Goal: Obtain resource: Obtain resource

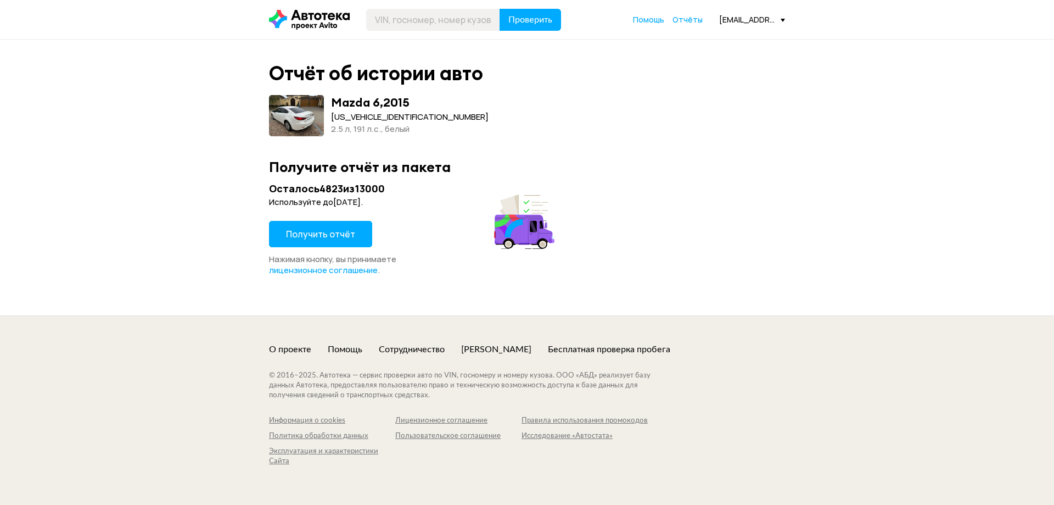
click at [343, 218] on div "Осталось 4823 из 13000 Используйте до [DATE] . Получить отчёт Нажимая кнопку, в…" at bounding box center [413, 229] width 289 height 94
click at [356, 225] on button "Получить отчёт" at bounding box center [320, 234] width 103 height 26
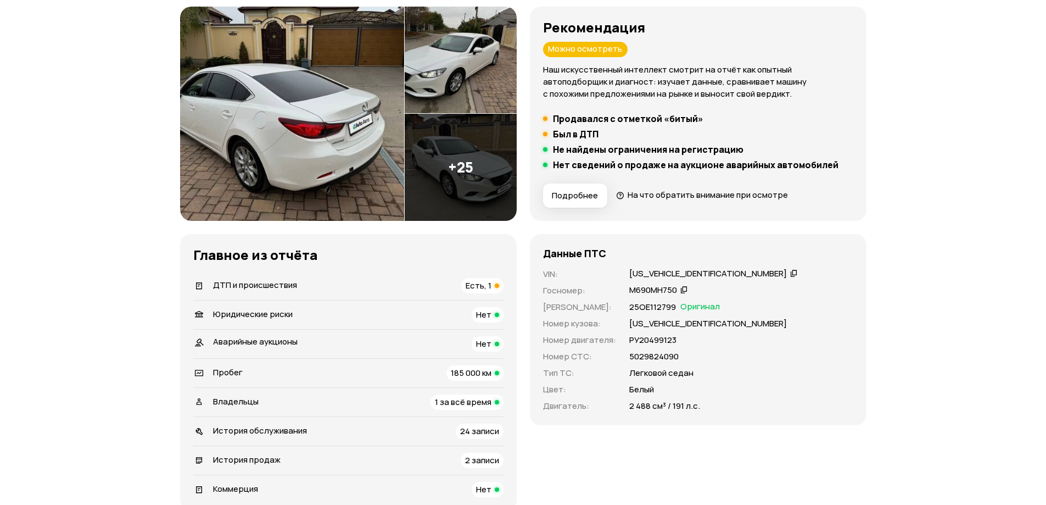
scroll to position [165, 0]
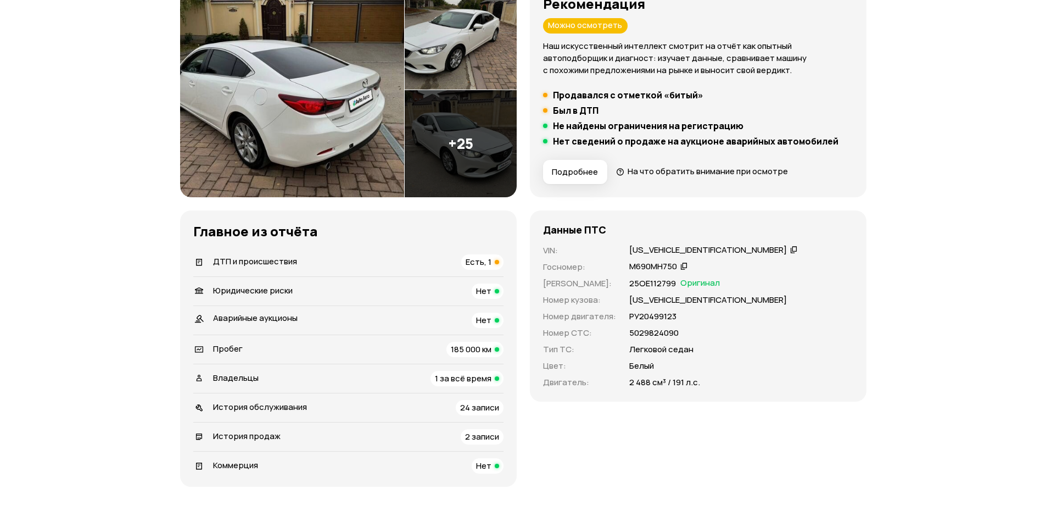
click at [285, 262] on span "ДТП и происшествия" at bounding box center [255, 261] width 84 height 12
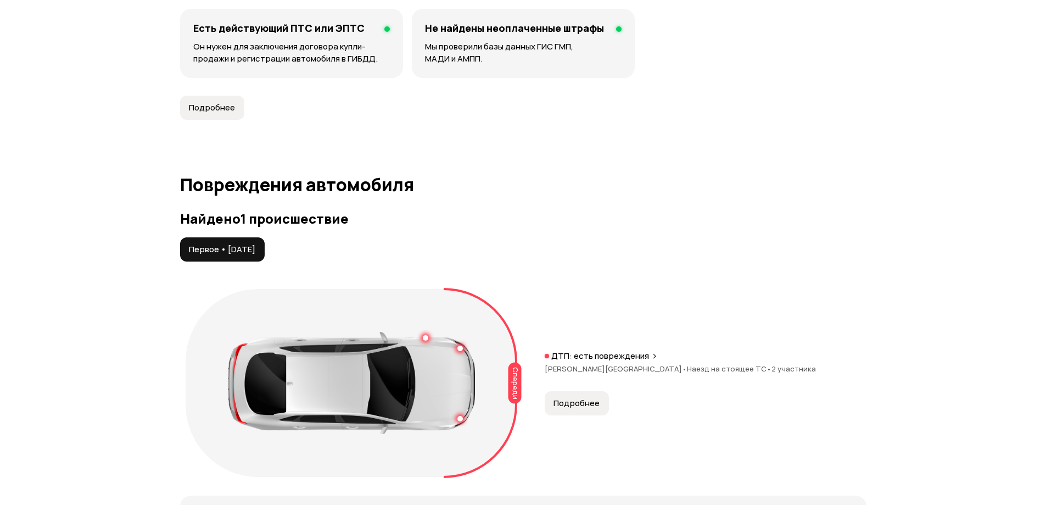
scroll to position [1138, 0]
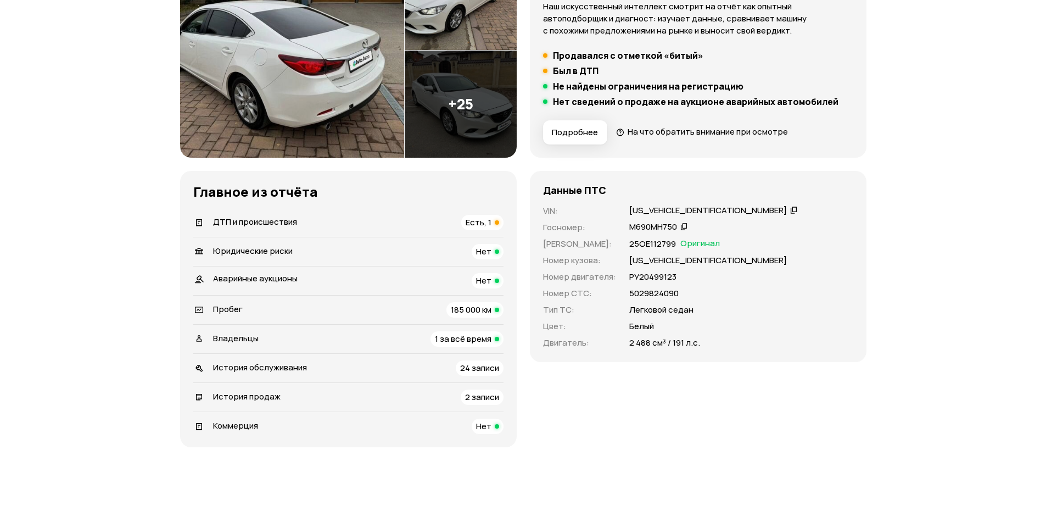
click at [305, 397] on div "История продаж 2 записи" at bounding box center [348, 396] width 310 height 15
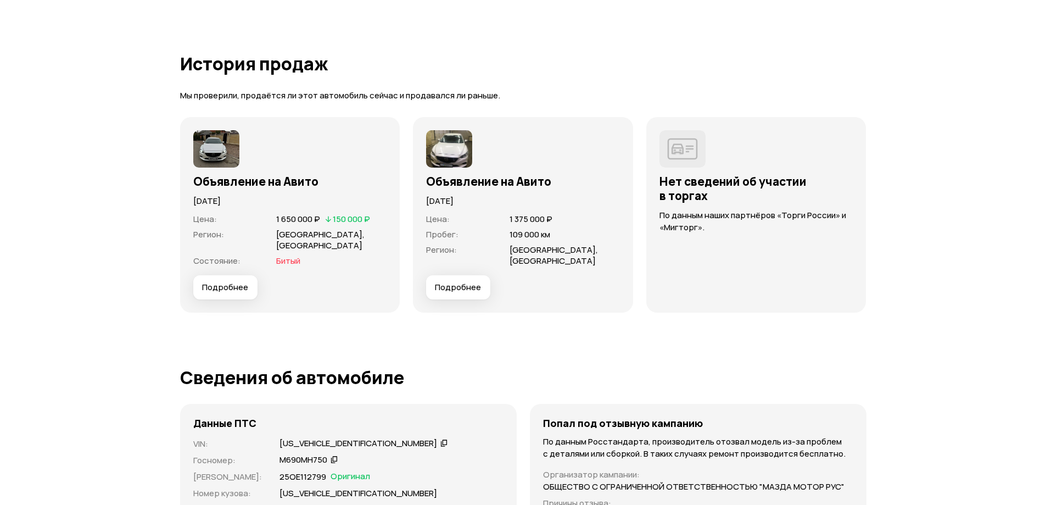
scroll to position [2911, 0]
click at [211, 153] on img at bounding box center [216, 149] width 46 height 37
click at [460, 159] on img at bounding box center [449, 149] width 46 height 37
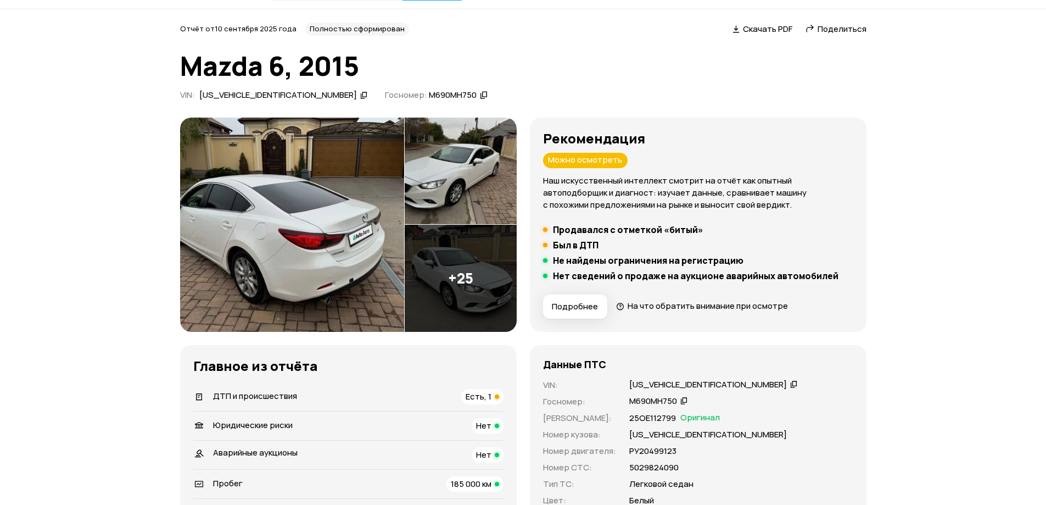
scroll to position [0, 0]
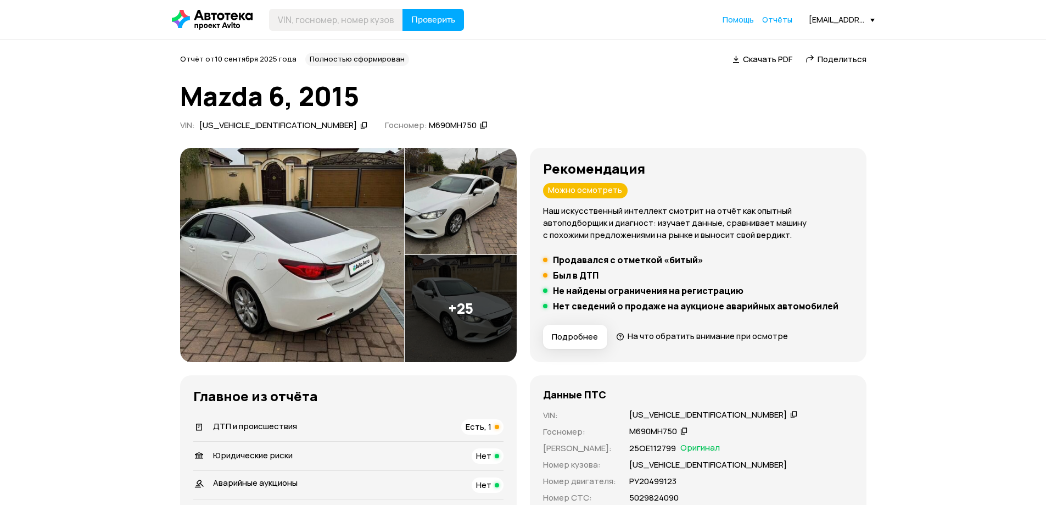
click at [360, 126] on icon at bounding box center [364, 125] width 8 height 11
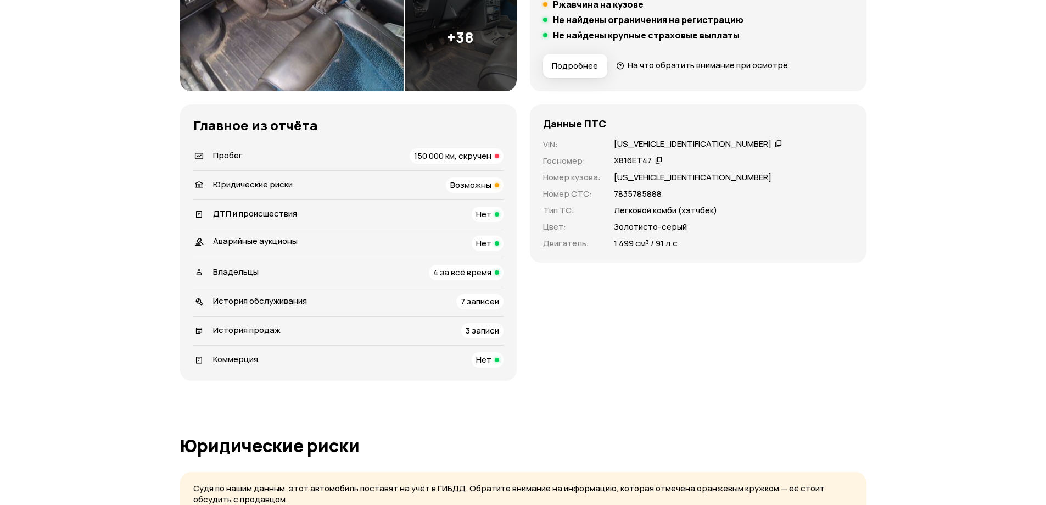
scroll to position [274, 0]
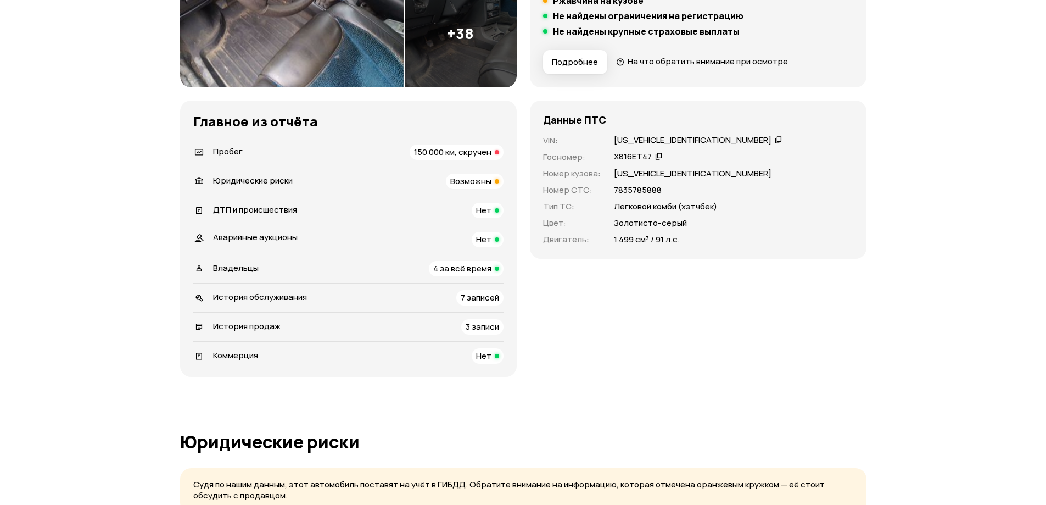
click at [268, 328] on span "История продаж" at bounding box center [247, 326] width 68 height 12
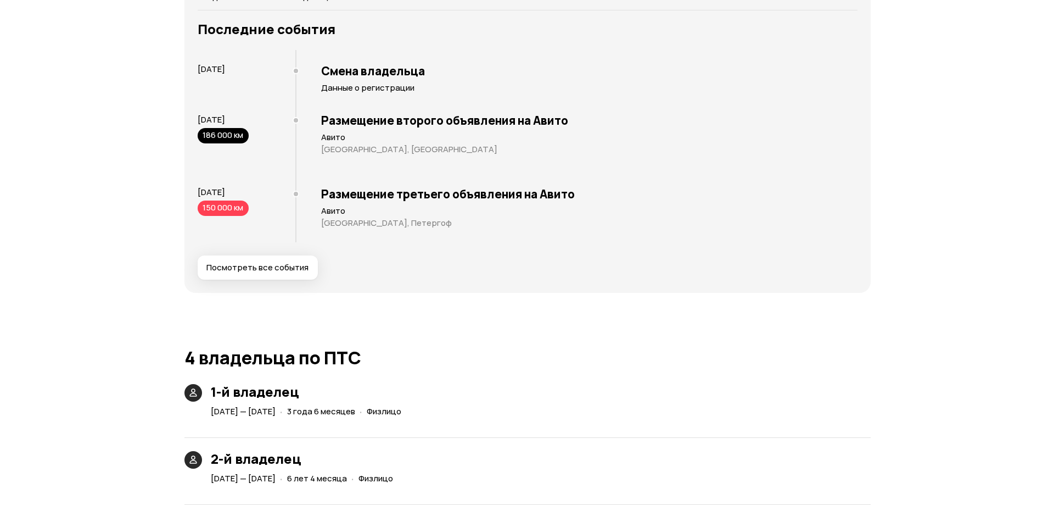
scroll to position [2038, 0]
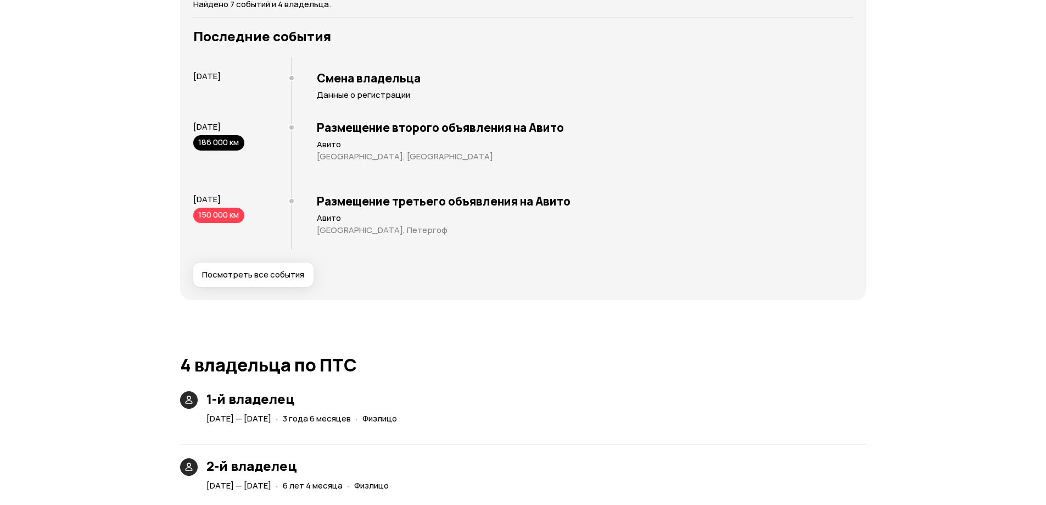
click at [268, 273] on span "Посмотреть все события" at bounding box center [253, 274] width 102 height 11
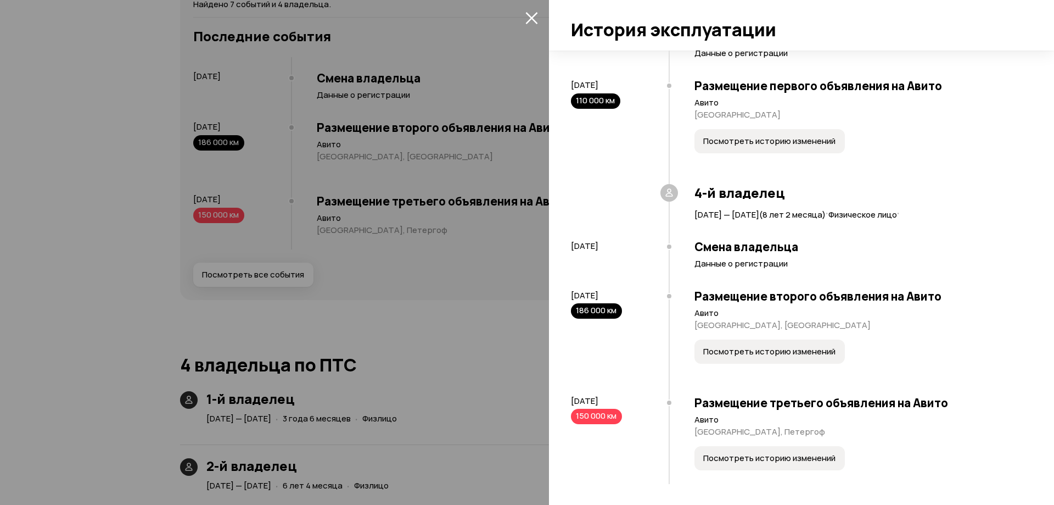
scroll to position [356, 0]
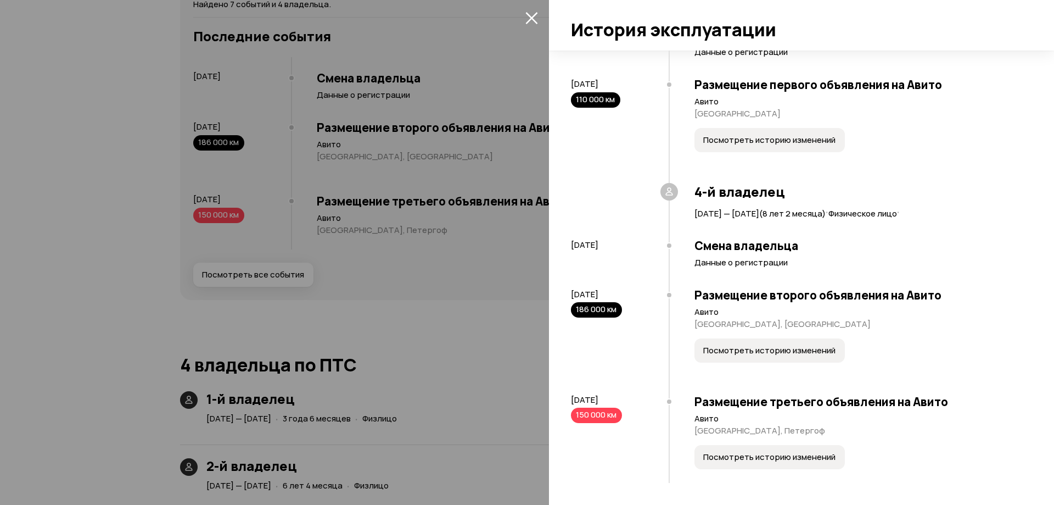
click at [749, 356] on button "Посмотреть историю изменений" at bounding box center [769, 350] width 150 height 24
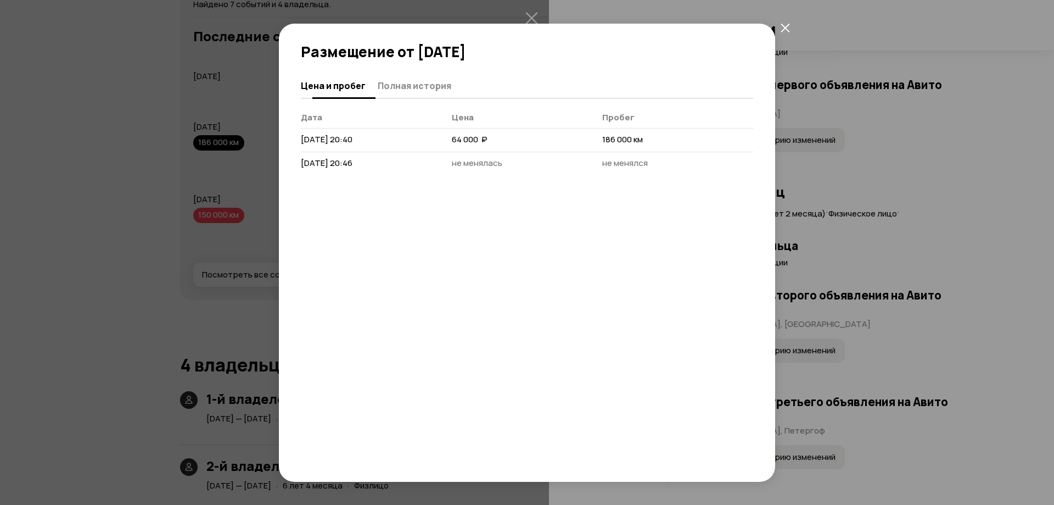
click at [420, 80] on span "Полная история" at bounding box center [415, 85] width 74 height 11
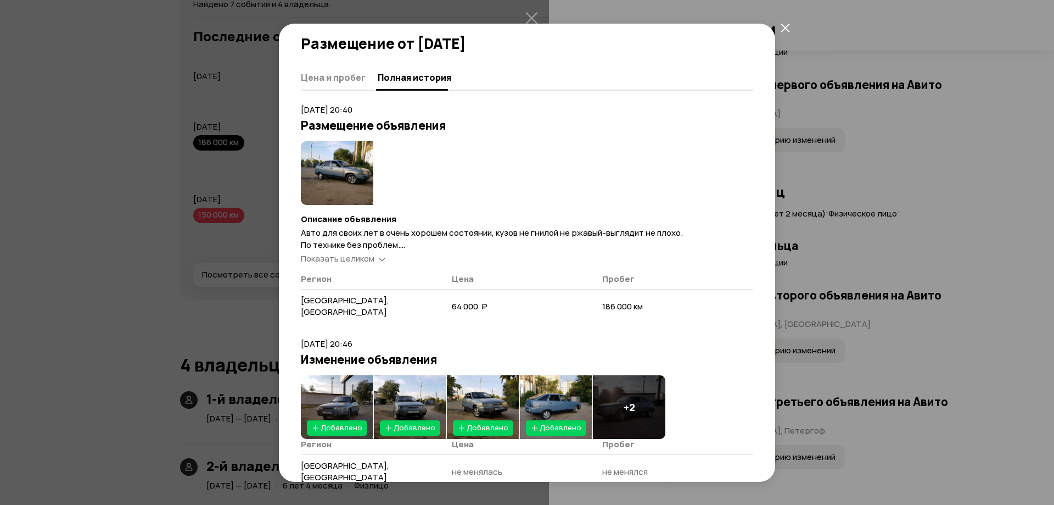
scroll to position [16, 0]
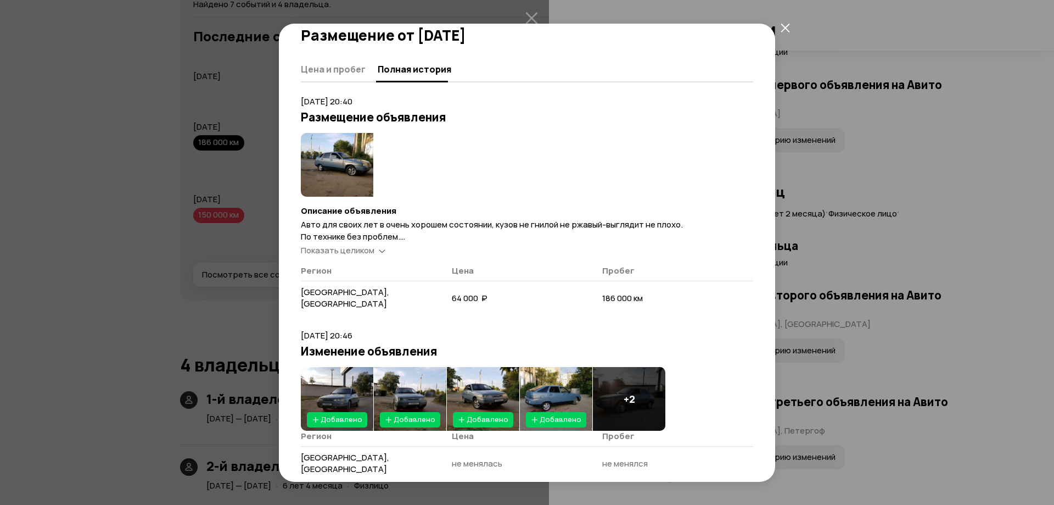
click at [627, 404] on h4 "+ 2" at bounding box center [630, 399] width 12 height 12
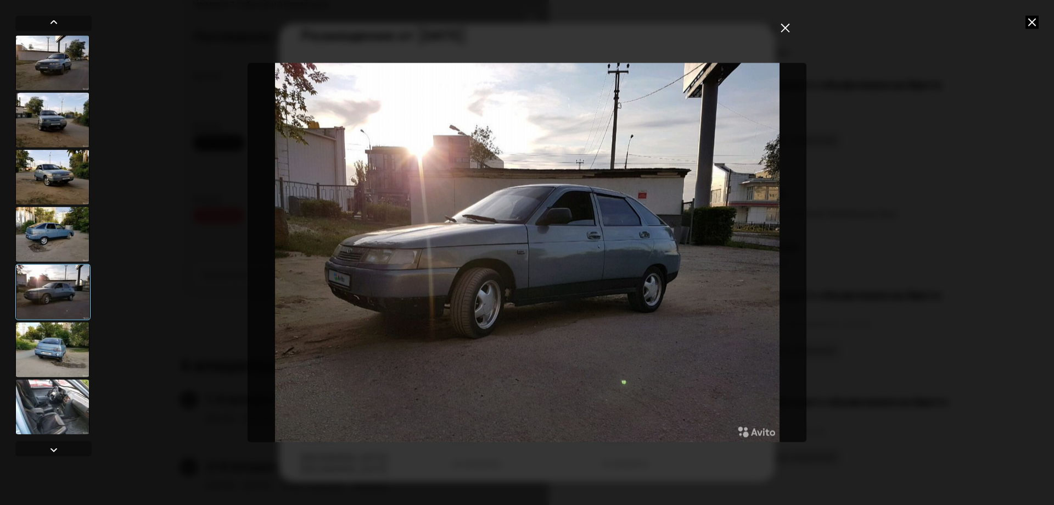
click at [1031, 24] on icon at bounding box center [1032, 21] width 13 height 13
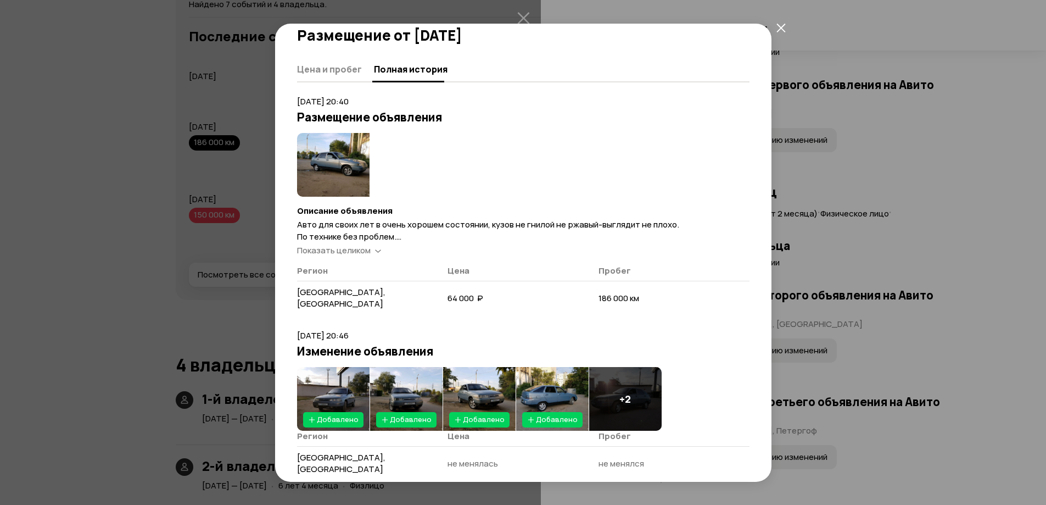
click at [377, 245] on icon at bounding box center [378, 250] width 7 height 11
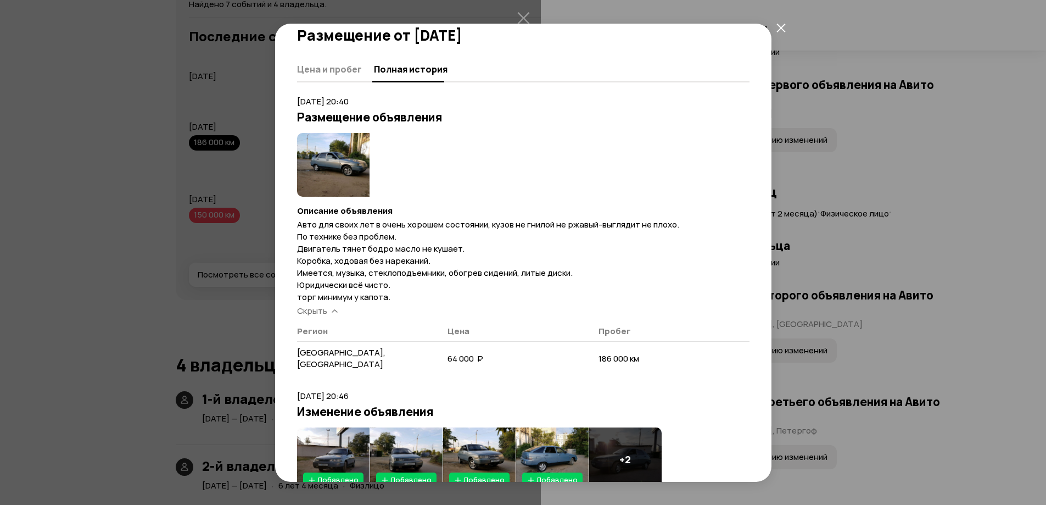
drag, startPoint x: 781, startPoint y: 24, endPoint x: 751, endPoint y: 34, distance: 31.2
click at [780, 24] on icon "закрыть" at bounding box center [780, 27] width 9 height 9
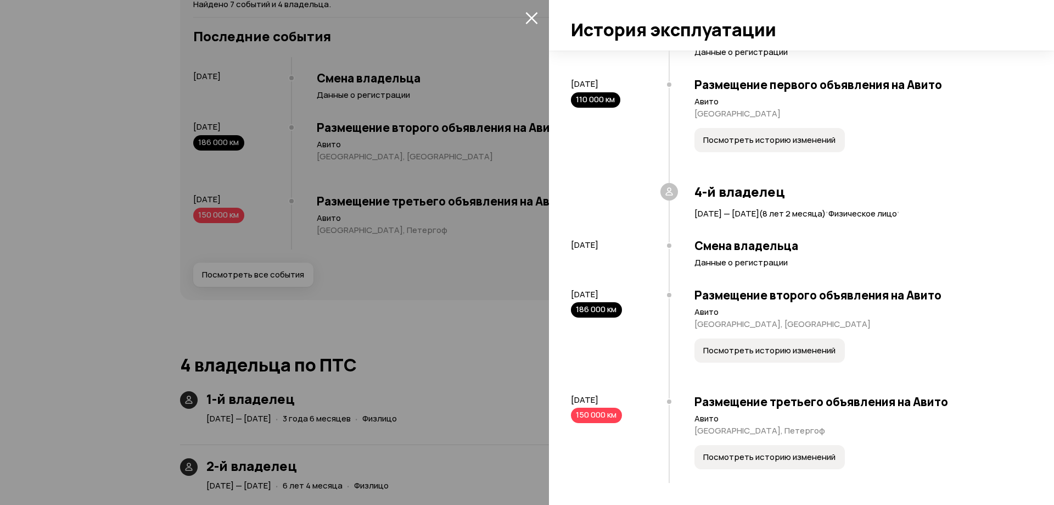
click at [412, 253] on div at bounding box center [527, 252] width 1054 height 505
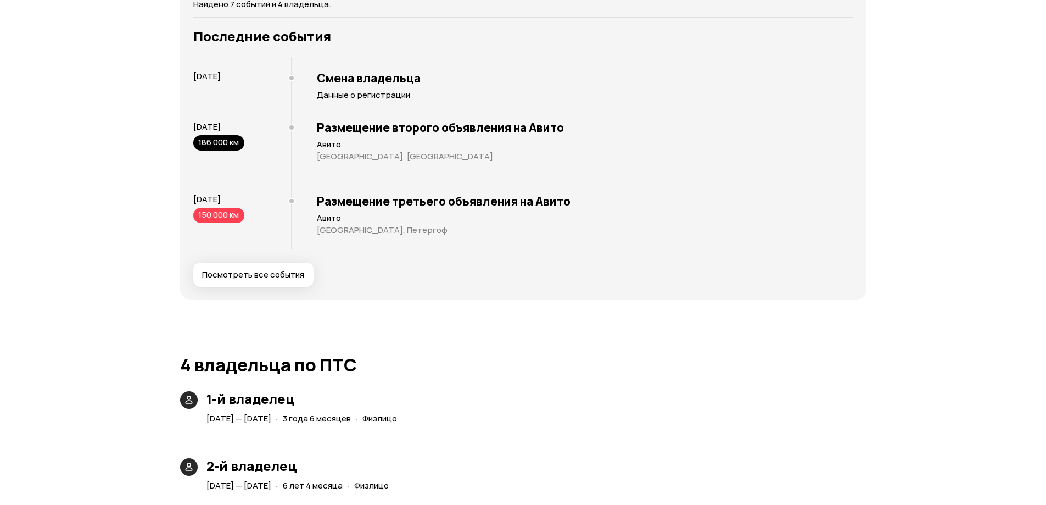
click at [291, 274] on span "Посмотреть все события" at bounding box center [253, 274] width 102 height 11
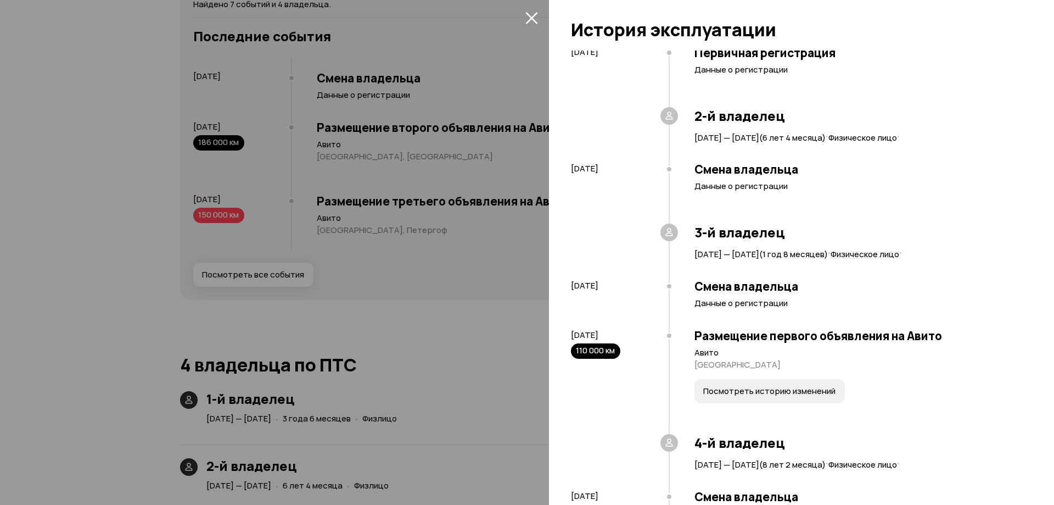
scroll to position [356, 0]
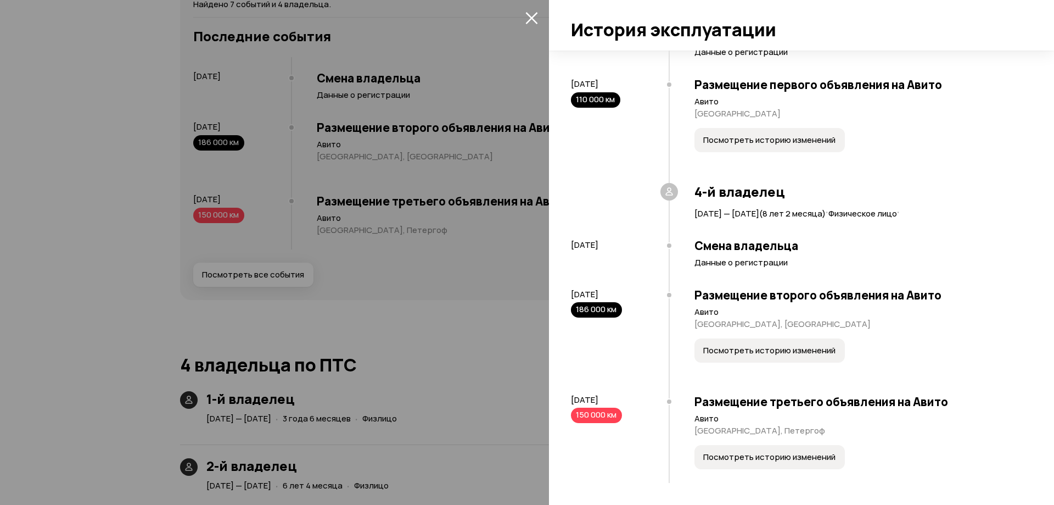
click at [754, 455] on span "Посмотреть историю изменений" at bounding box center [769, 456] width 132 height 11
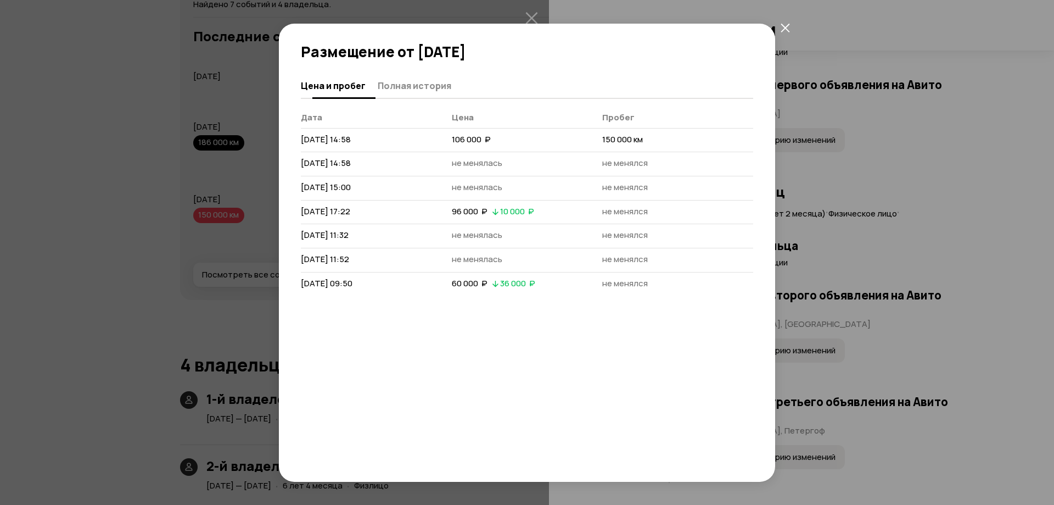
click at [434, 90] on span "Полная история" at bounding box center [415, 85] width 74 height 11
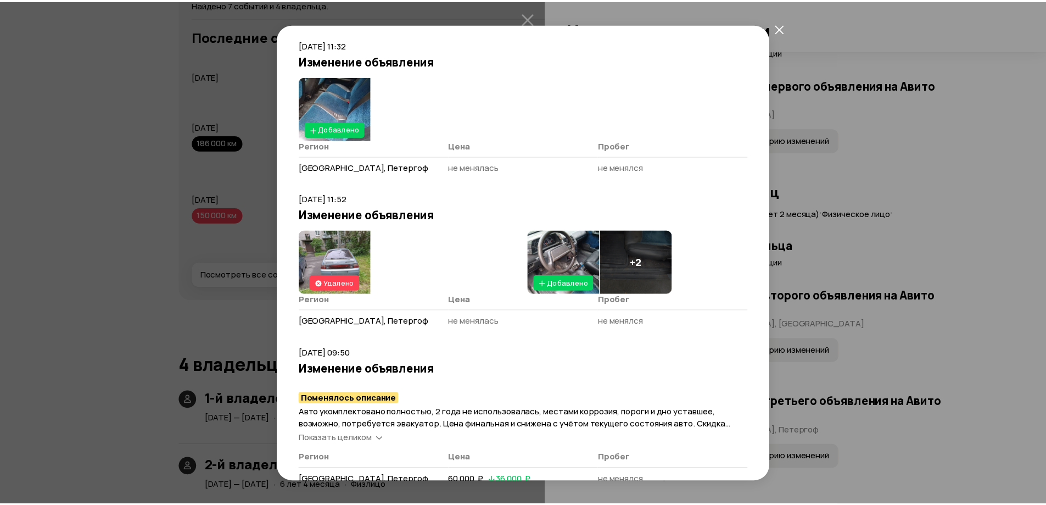
scroll to position [679, 0]
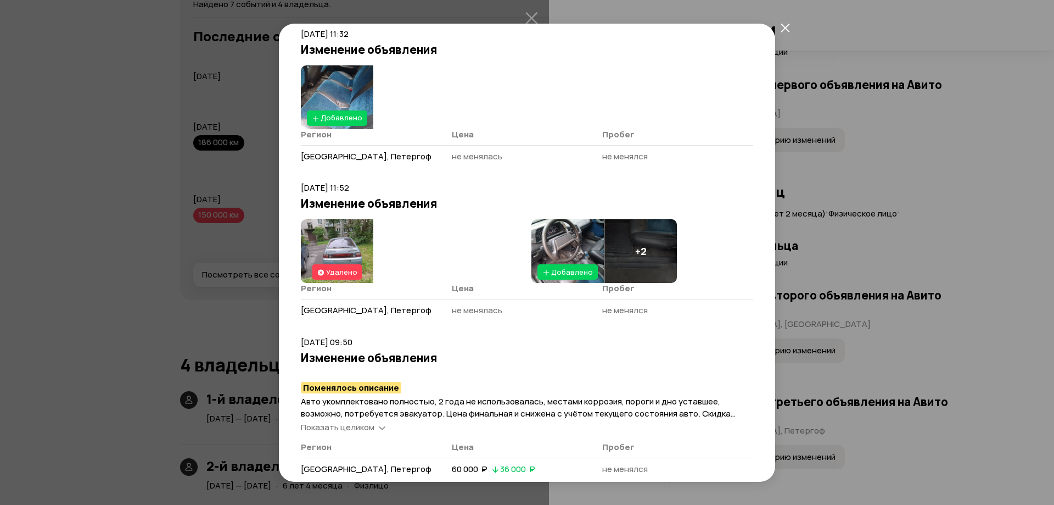
click at [637, 258] on div "+ 2" at bounding box center [640, 251] width 72 height 64
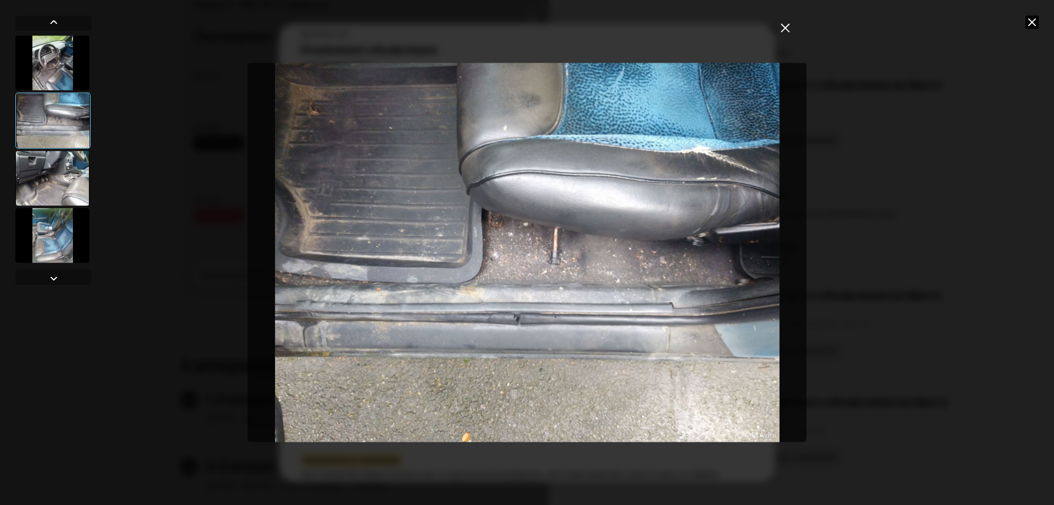
click at [64, 58] on div at bounding box center [52, 62] width 74 height 55
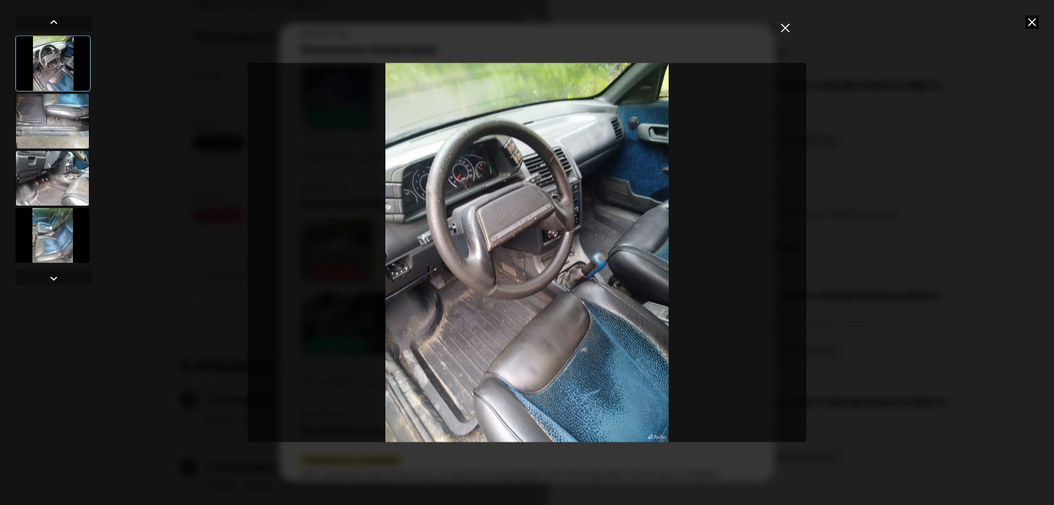
click at [1041, 19] on div at bounding box center [527, 252] width 1054 height 505
click at [1033, 20] on icon at bounding box center [1032, 21] width 13 height 13
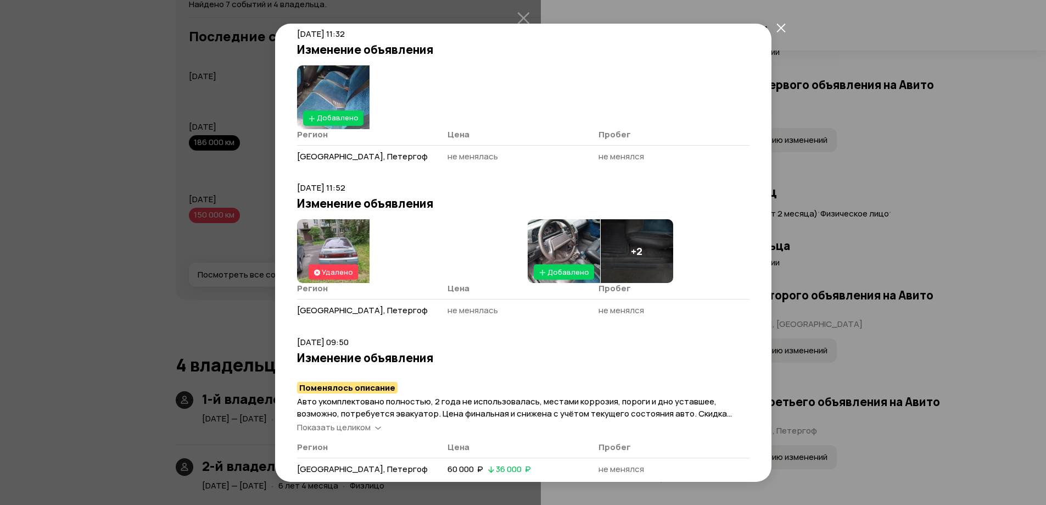
click at [777, 24] on icon "закрыть" at bounding box center [780, 27] width 9 height 9
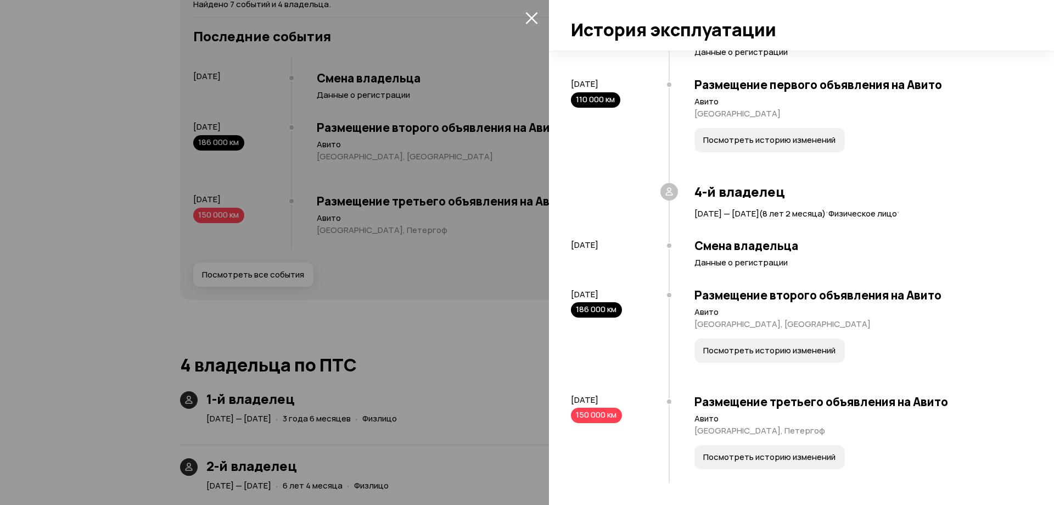
click at [533, 15] on icon "закрыть" at bounding box center [531, 18] width 13 height 13
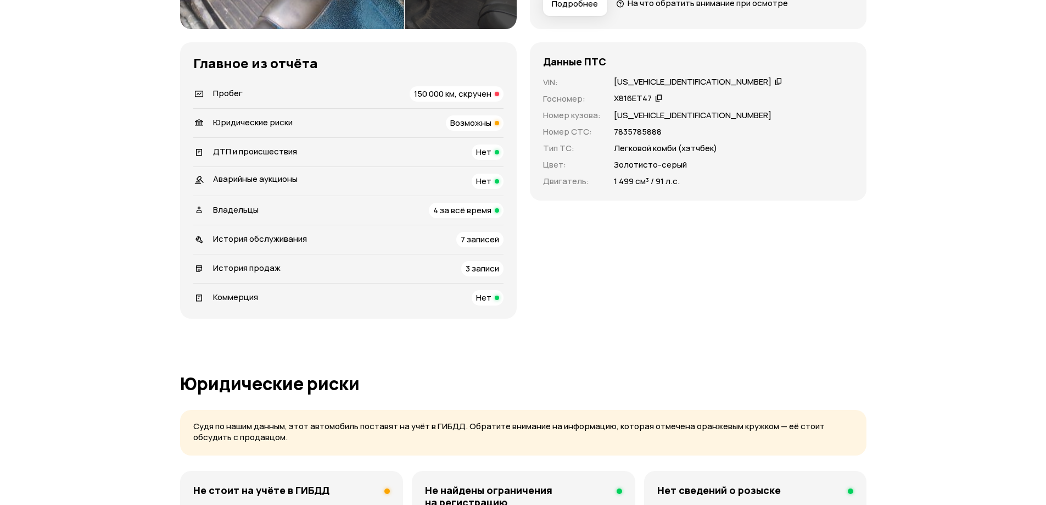
scroll to position [0, 0]
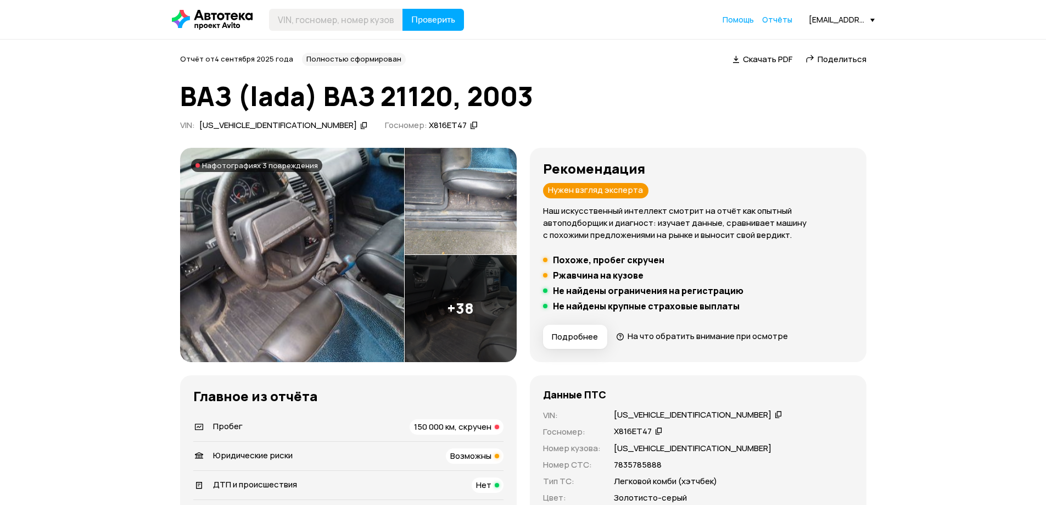
click at [360, 125] on icon at bounding box center [364, 125] width 8 height 11
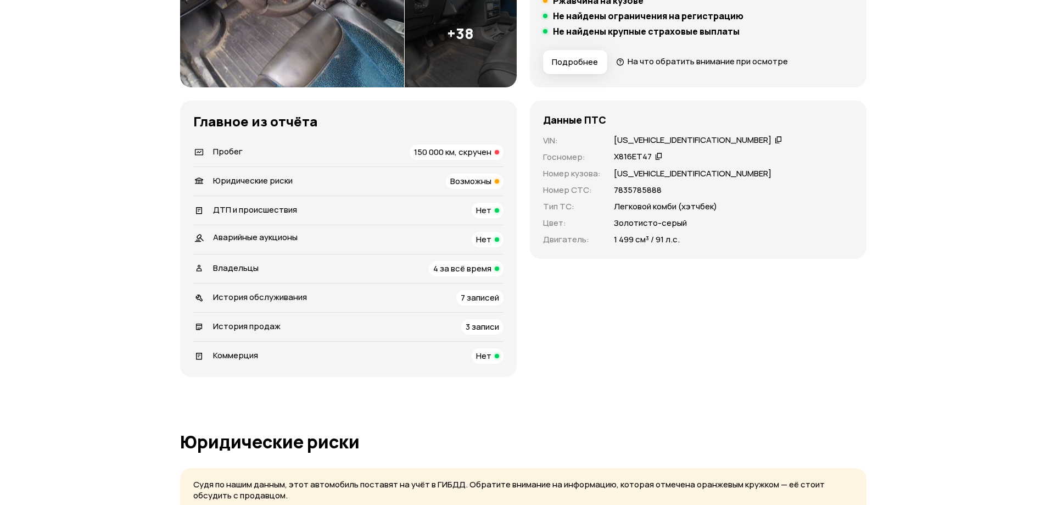
click at [260, 326] on span "История продаж" at bounding box center [247, 326] width 68 height 12
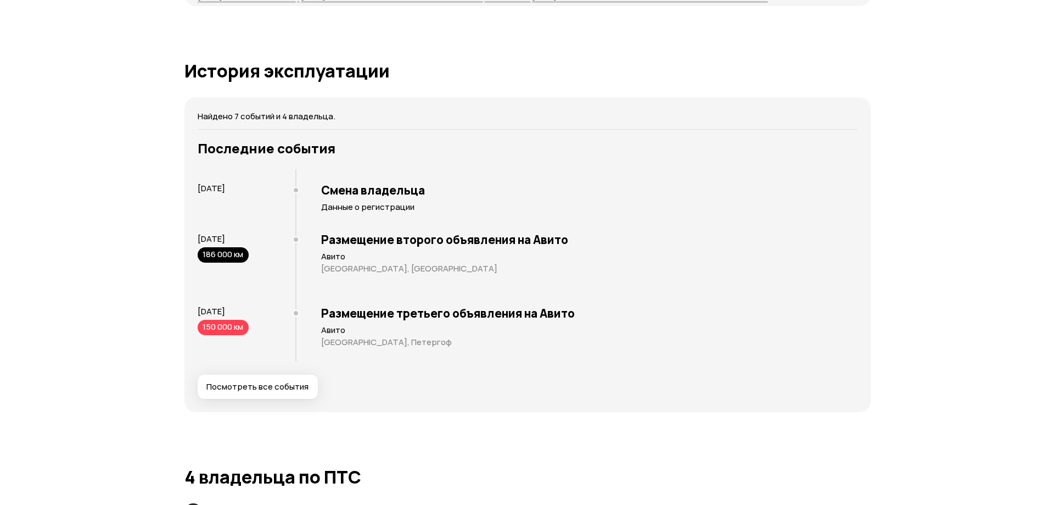
scroll to position [1873, 0]
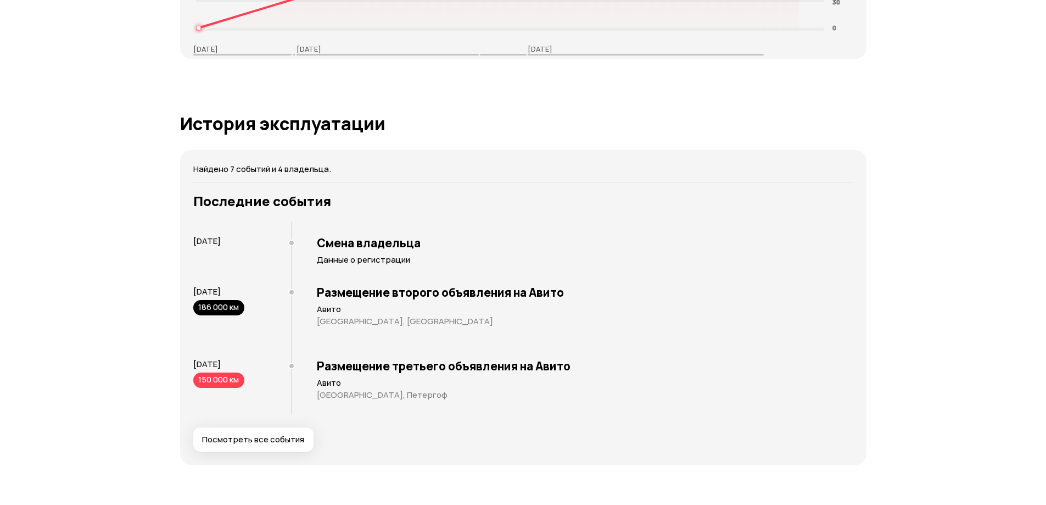
click at [286, 435] on span "Посмотреть все события" at bounding box center [253, 439] width 102 height 11
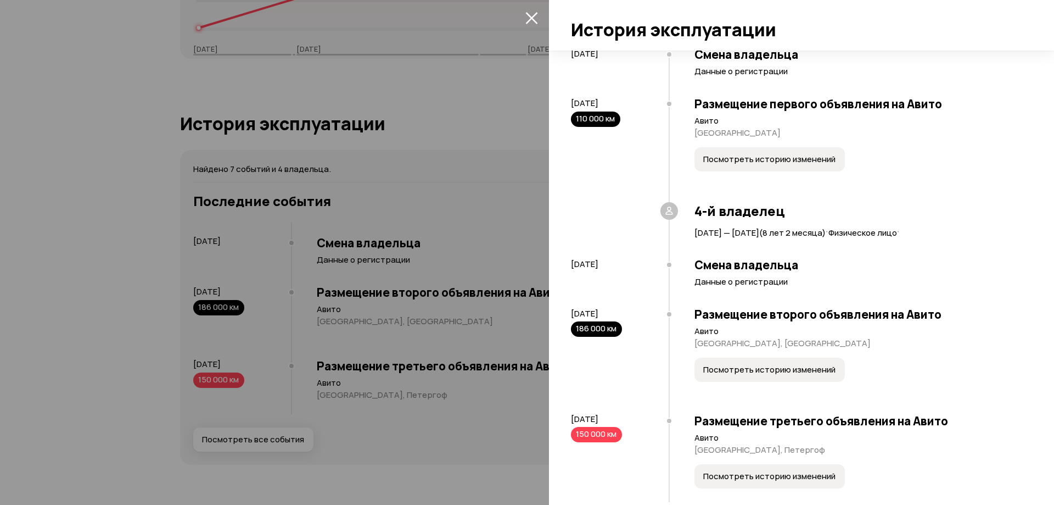
scroll to position [356, 0]
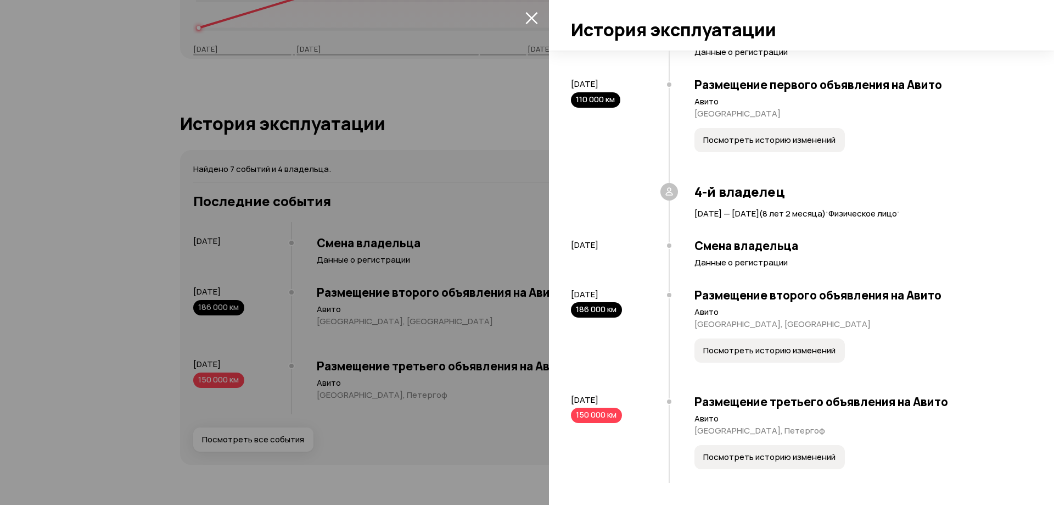
drag, startPoint x: 630, startPoint y: 399, endPoint x: 563, endPoint y: 401, distance: 66.4
click at [563, 401] on div "Найдено 7 событий и 4 владельца. 1-й владелец 4 февраля 2004 — 10 июля 2007 ( 3…" at bounding box center [801, 278] width 505 height 454
copy span "15 июля 2025"
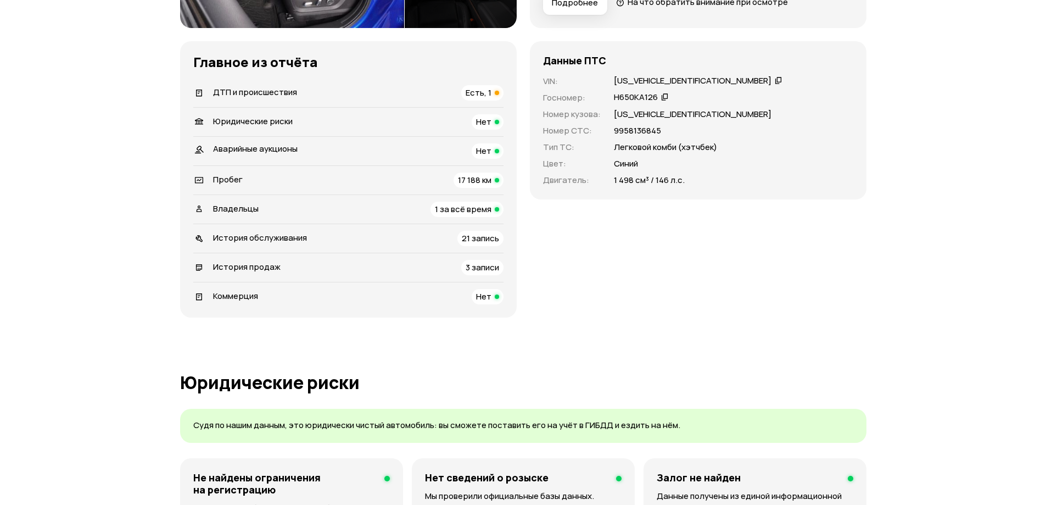
scroll to position [329, 0]
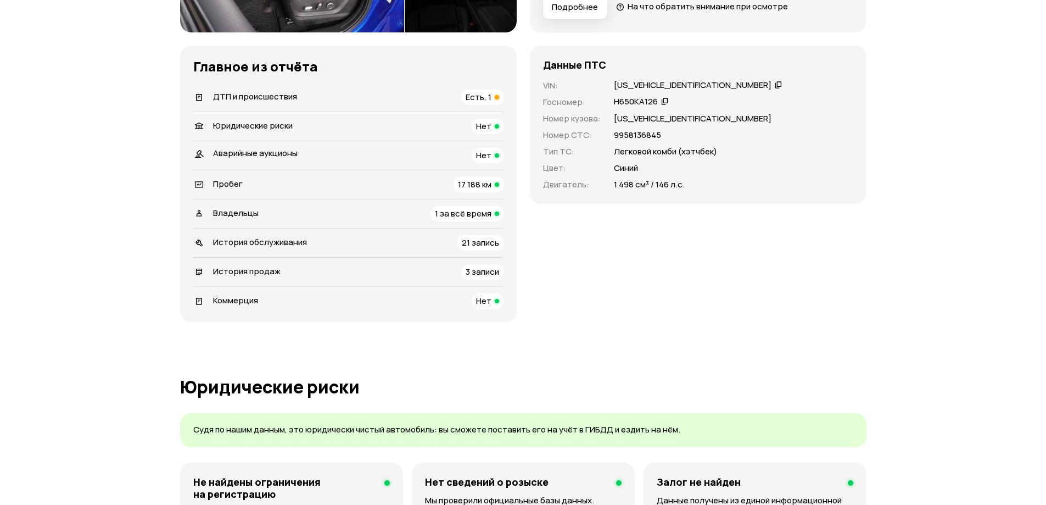
click at [298, 97] on div "ДТП и происшествия" at bounding box center [244, 97] width 111 height 12
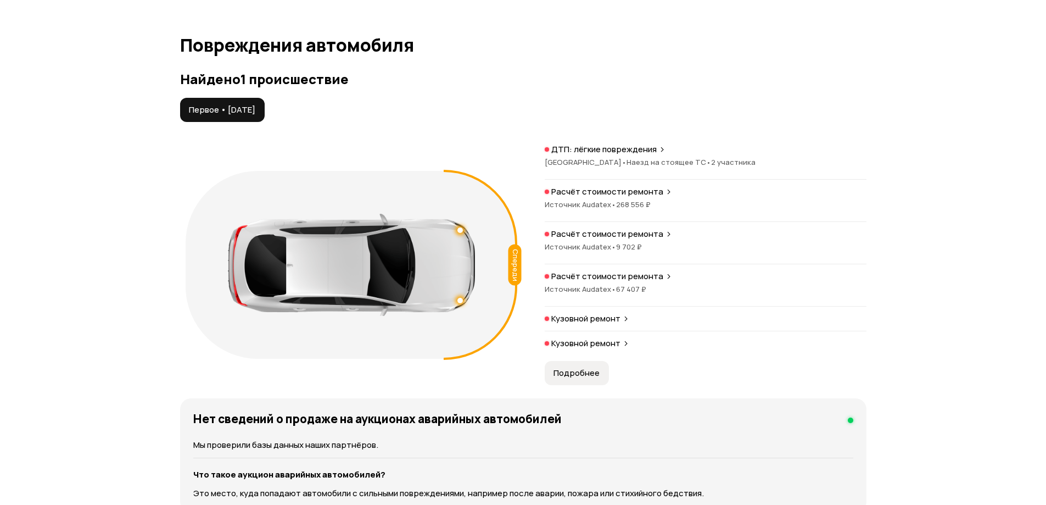
scroll to position [1138, 0]
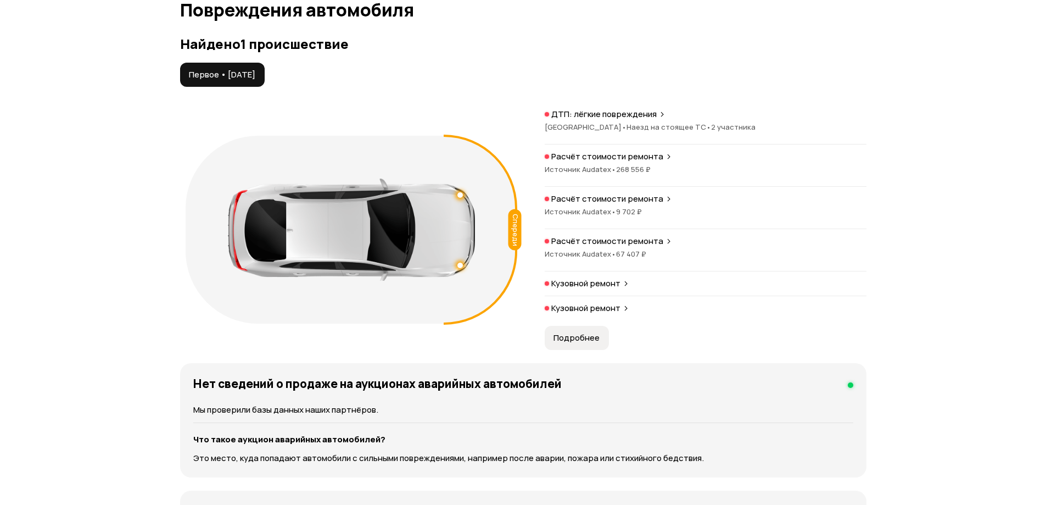
click at [593, 339] on span "Подробнее" at bounding box center [576, 337] width 46 height 11
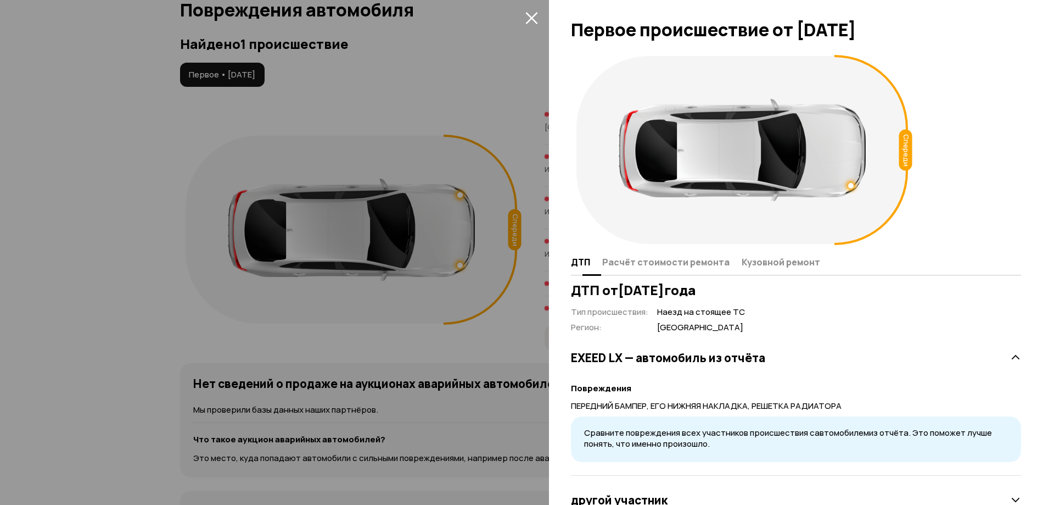
click at [694, 269] on button "Расчёт стоимости ремонта" at bounding box center [668, 261] width 139 height 21
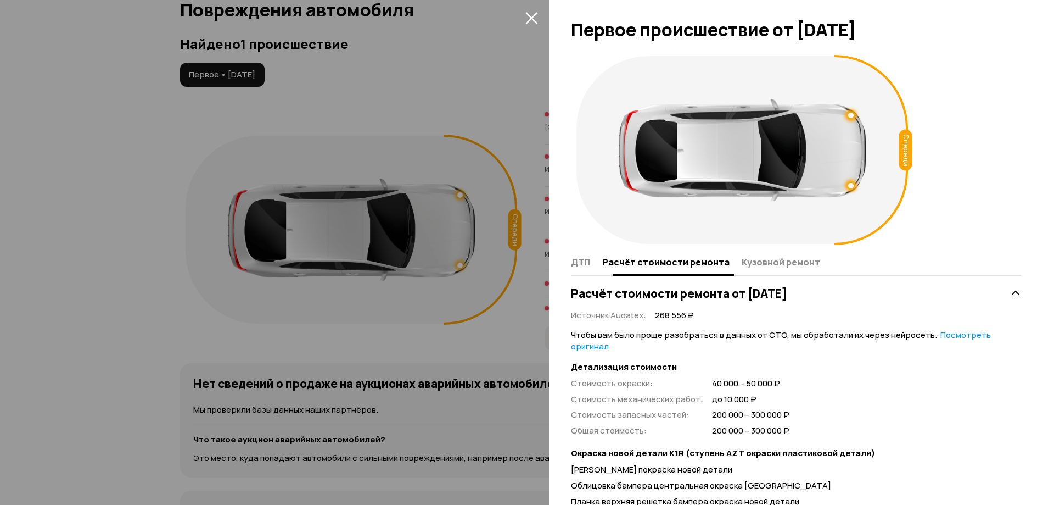
click at [759, 268] on button "Кузовной ремонт" at bounding box center [779, 261] width 82 height 21
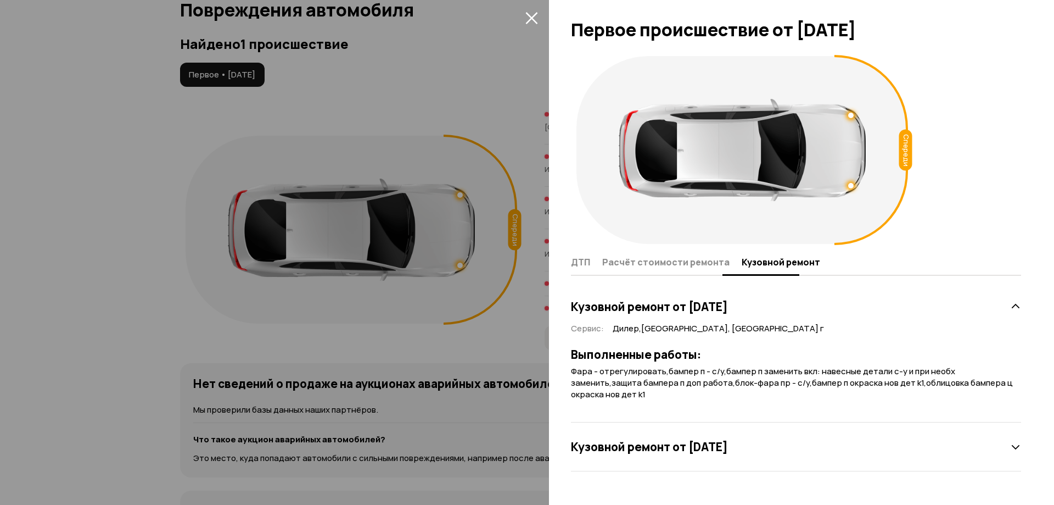
click at [645, 267] on span "Расчёт стоимости ремонта" at bounding box center [665, 261] width 127 height 11
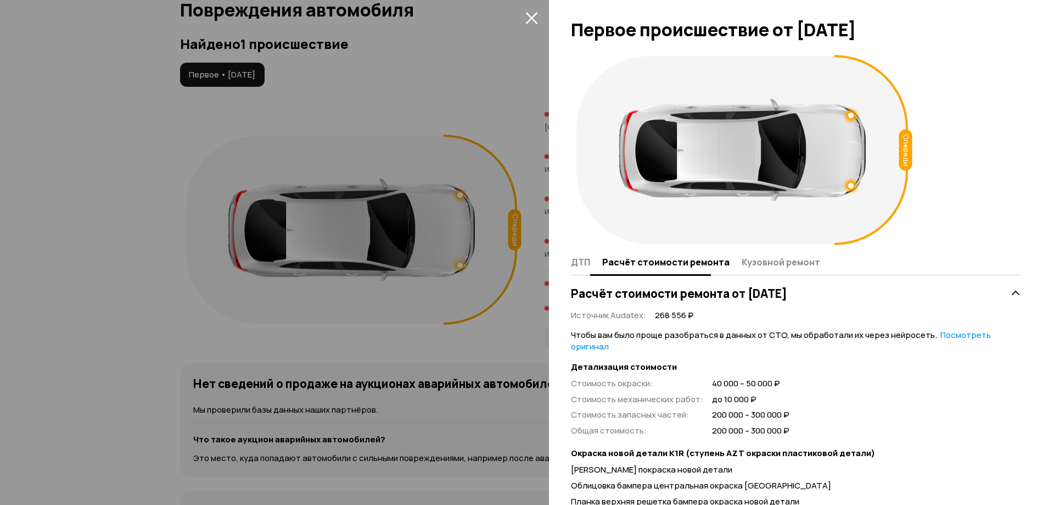
click at [577, 261] on span "ДТП" at bounding box center [580, 261] width 19 height 11
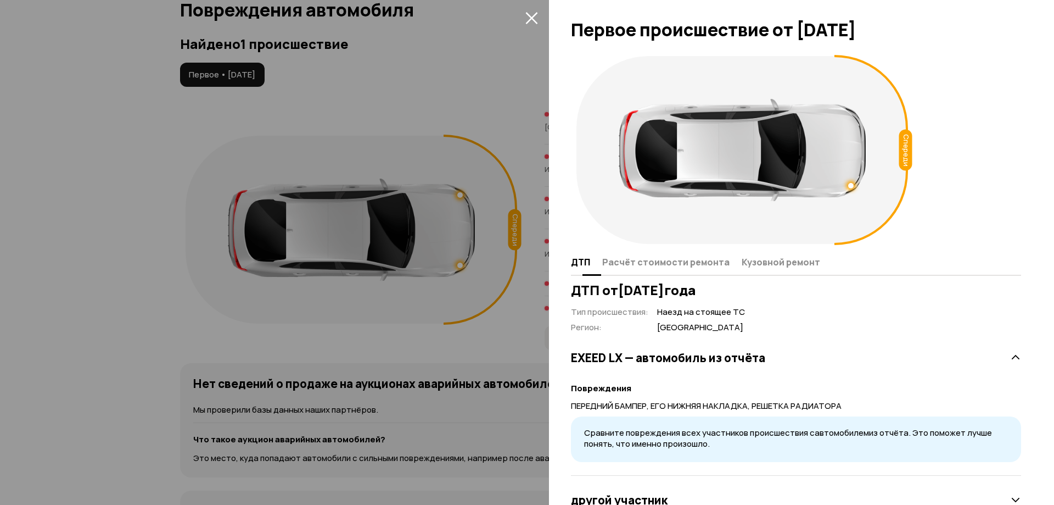
click at [640, 267] on span "Расчёт стоимости ремонта" at bounding box center [665, 261] width 127 height 11
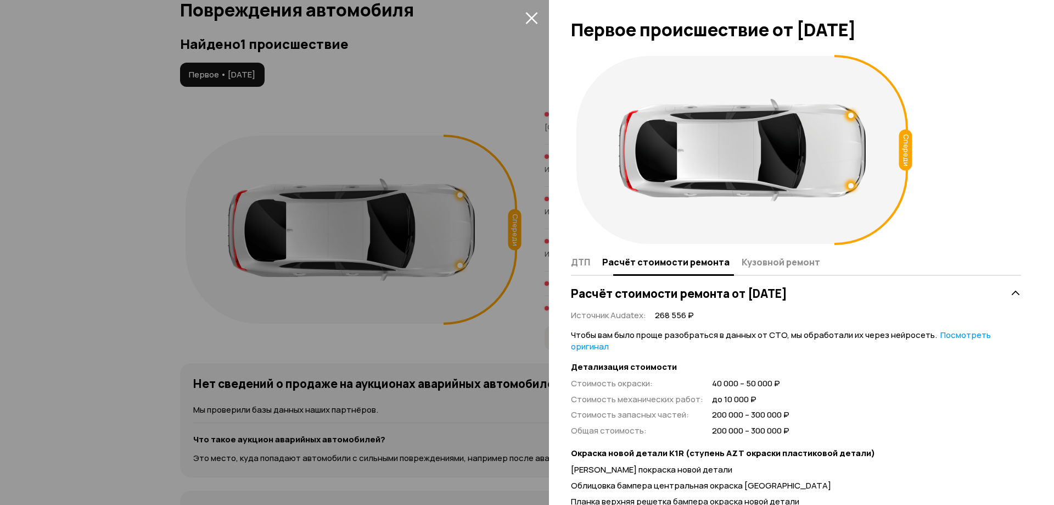
click at [789, 266] on span "Кузовной ремонт" at bounding box center [781, 261] width 79 height 11
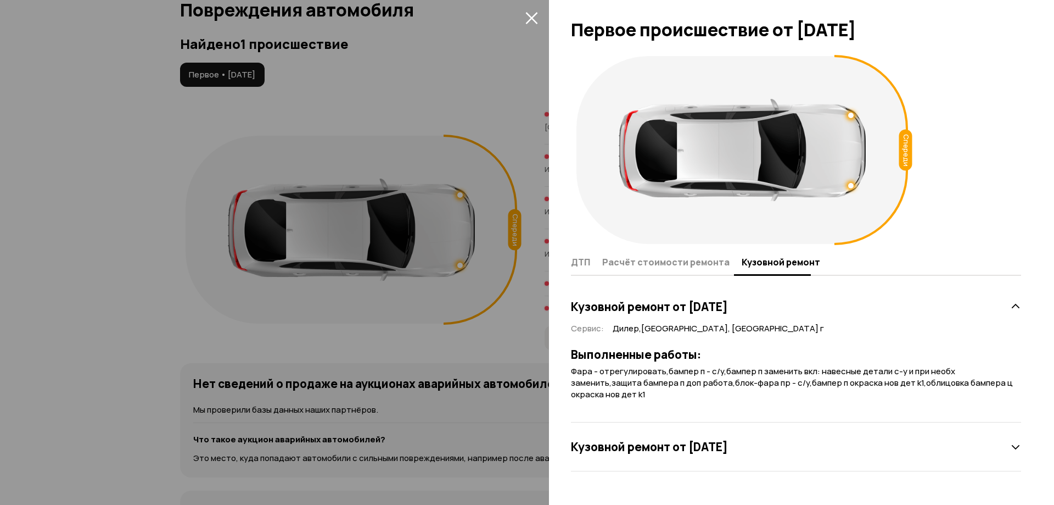
click at [529, 16] on icon "закрыть" at bounding box center [531, 18] width 12 height 12
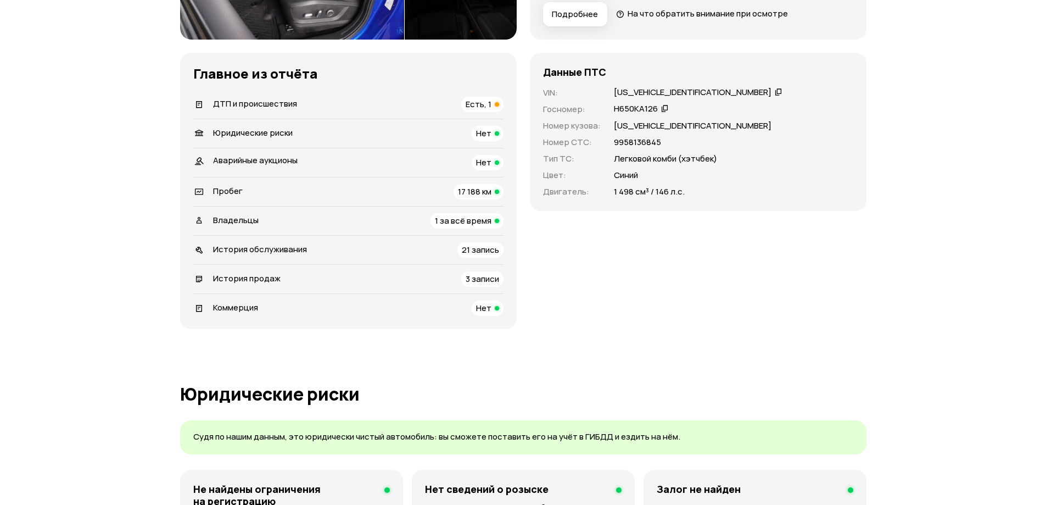
scroll to position [0, 0]
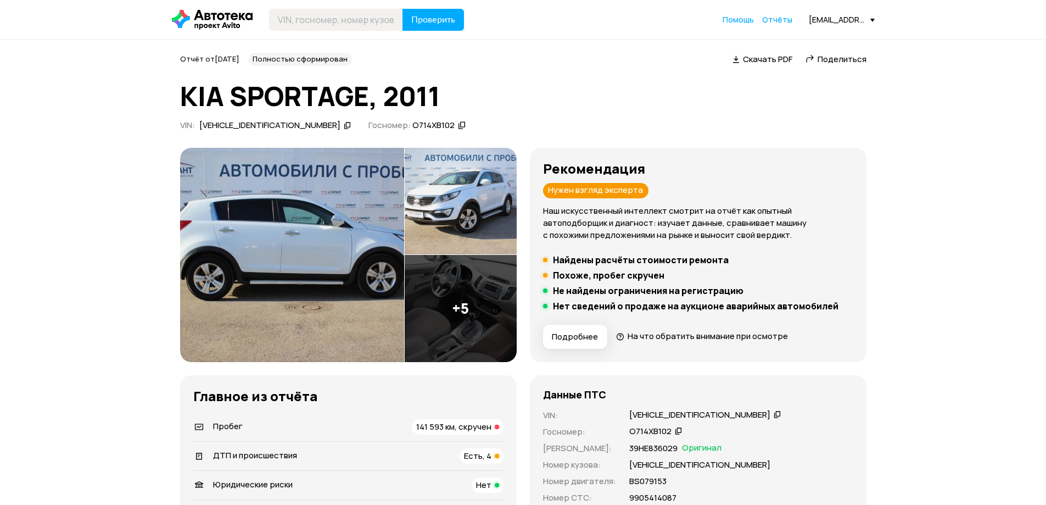
click at [344, 127] on icon at bounding box center [348, 125] width 8 height 11
click at [339, 27] on input "text" at bounding box center [336, 20] width 134 height 22
paste input "XWEPC811BC0006486"
type input "XWEPC811BC0006486"
click at [425, 25] on button "Проверить" at bounding box center [432, 20] width 61 height 22
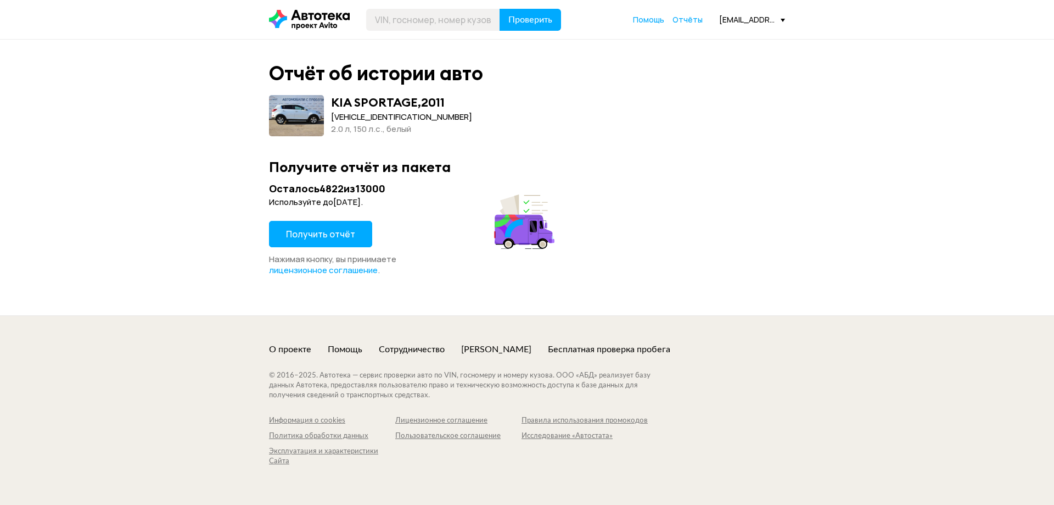
click at [339, 232] on span "Получить отчёт" at bounding box center [320, 234] width 69 height 12
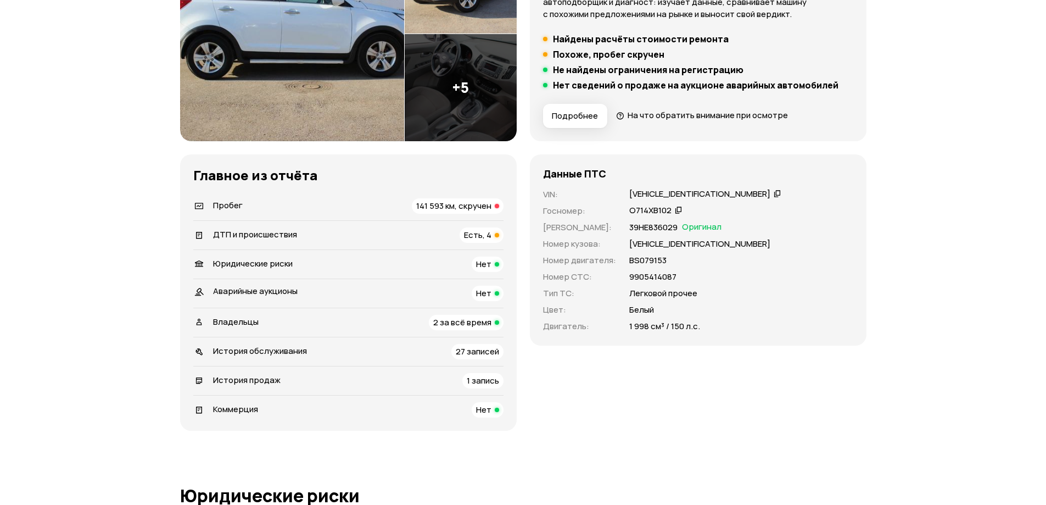
scroll to position [274, 0]
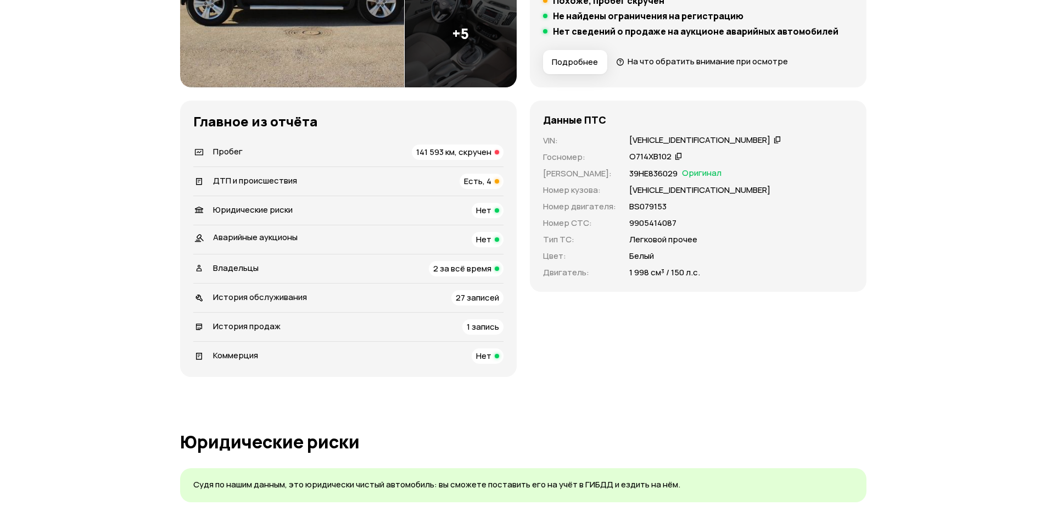
click at [273, 328] on span "История продаж" at bounding box center [247, 326] width 68 height 12
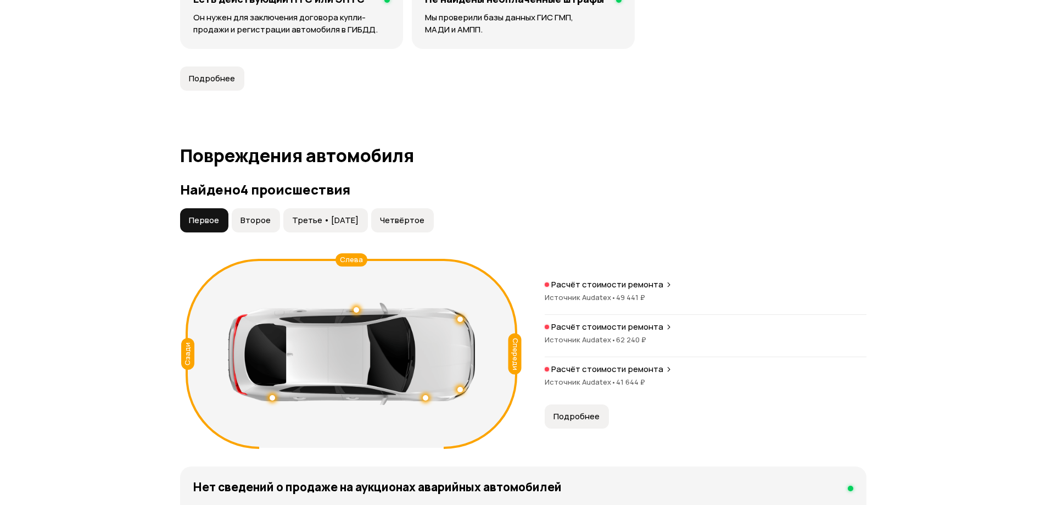
scroll to position [1041, 0]
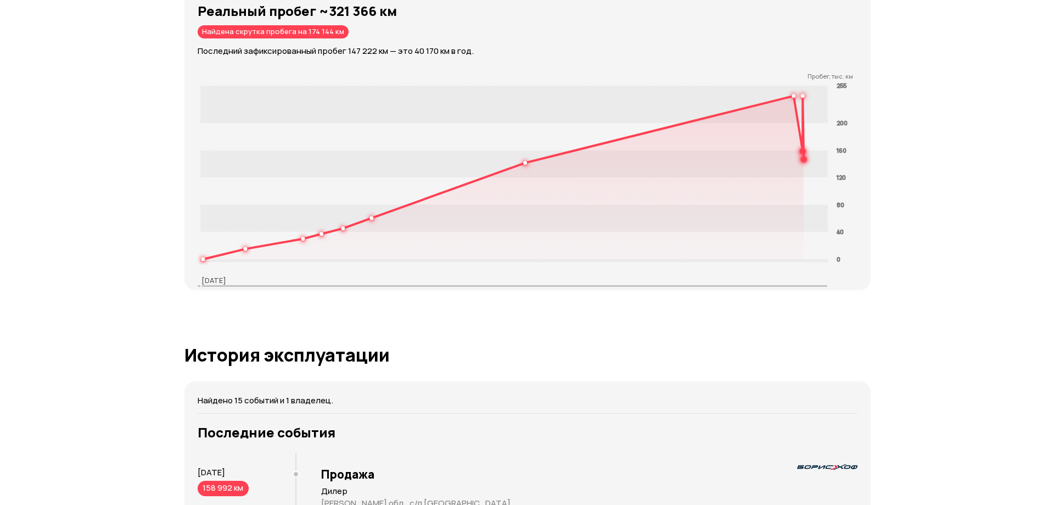
scroll to position [1921, 0]
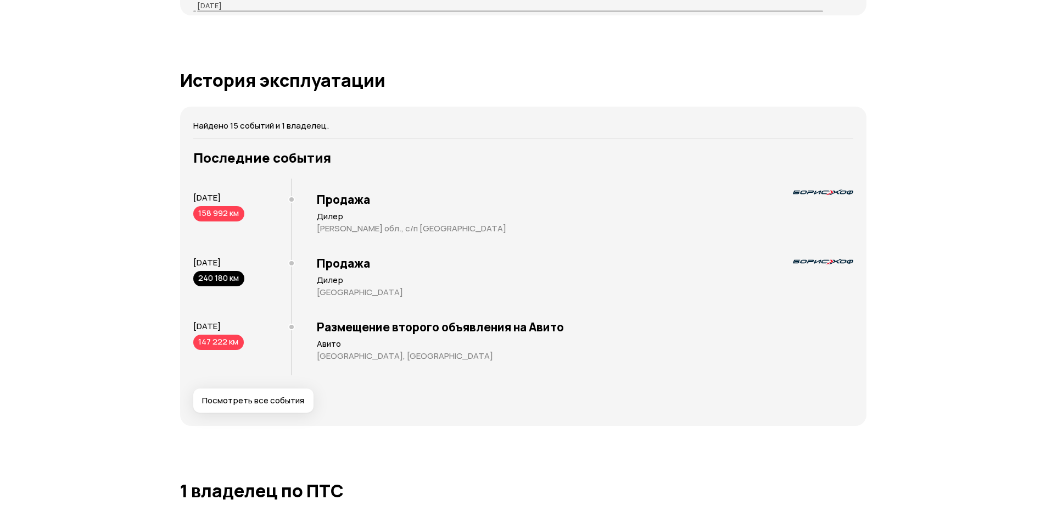
click at [261, 395] on span "Посмотреть все события" at bounding box center [253, 400] width 102 height 11
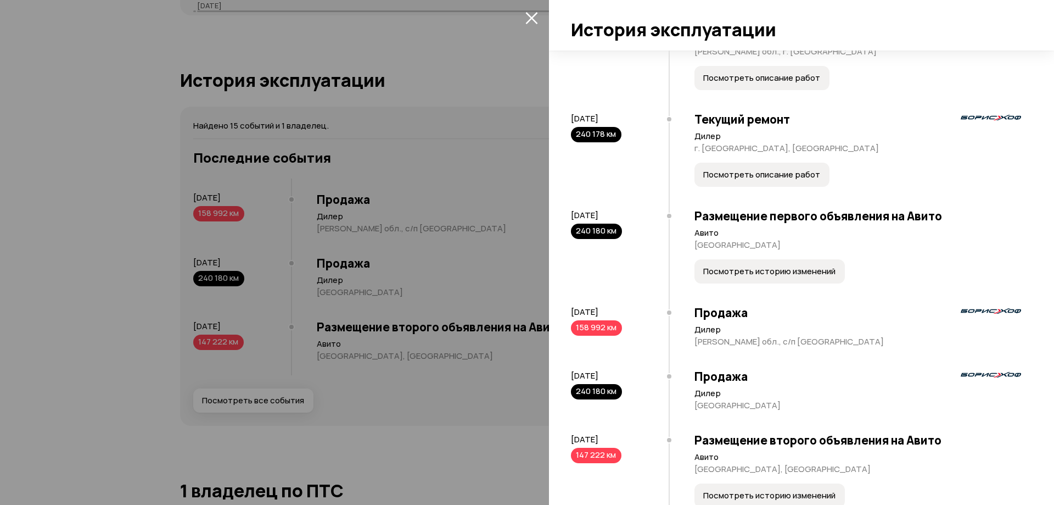
scroll to position [979, 0]
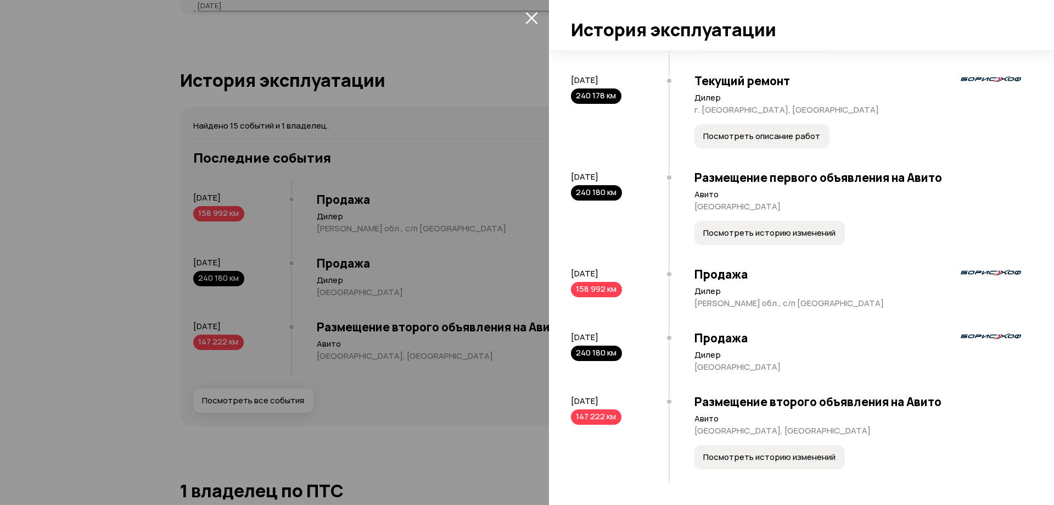
click at [771, 236] on span "Посмотреть историю изменений" at bounding box center [769, 232] width 132 height 11
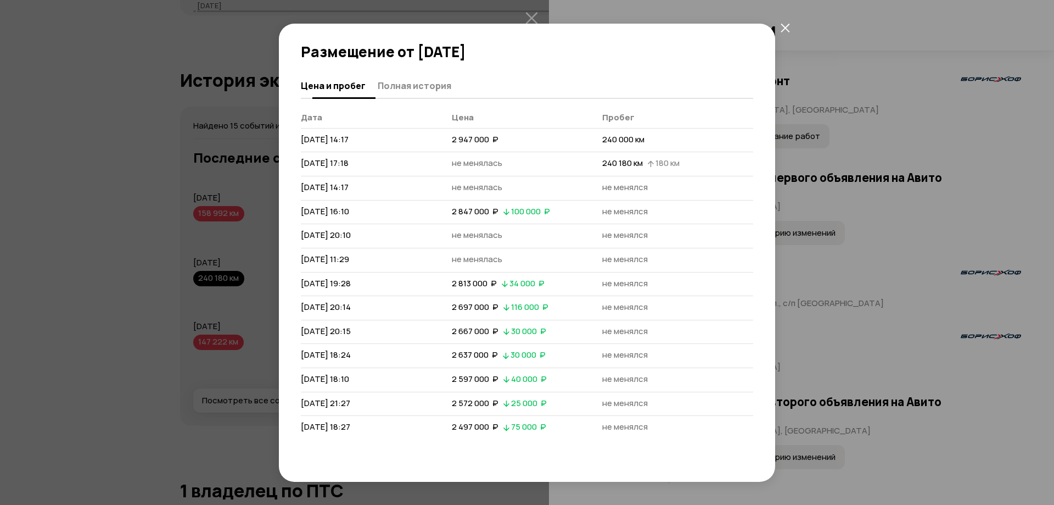
click at [435, 86] on span "Полная история" at bounding box center [415, 85] width 74 height 11
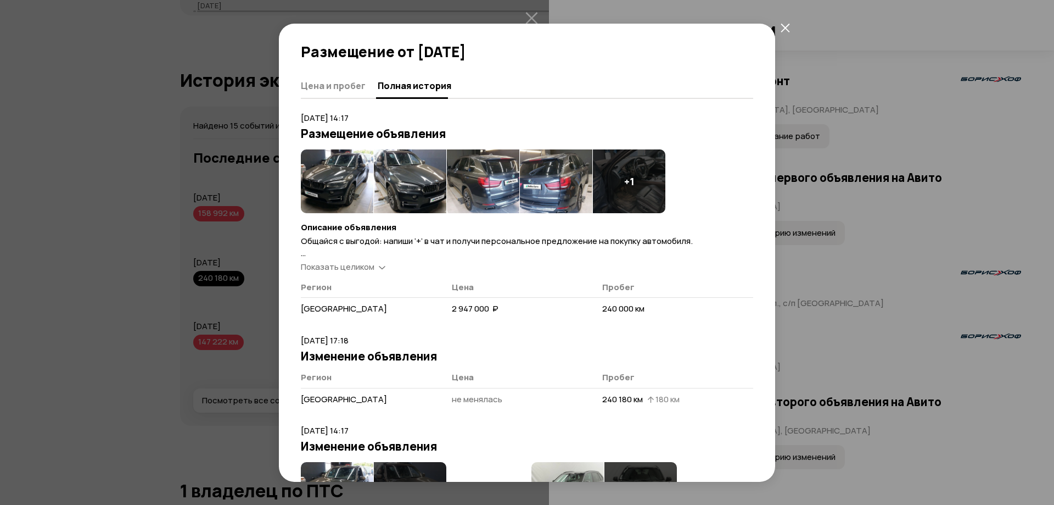
click at [789, 27] on icon "закрыть" at bounding box center [785, 27] width 9 height 9
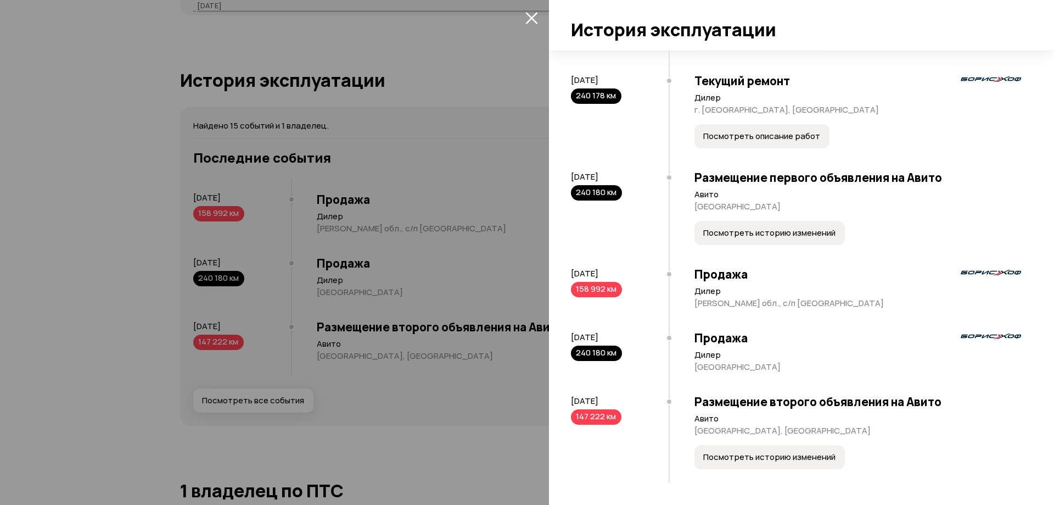
click at [751, 452] on span "Посмотреть историю изменений" at bounding box center [769, 456] width 132 height 11
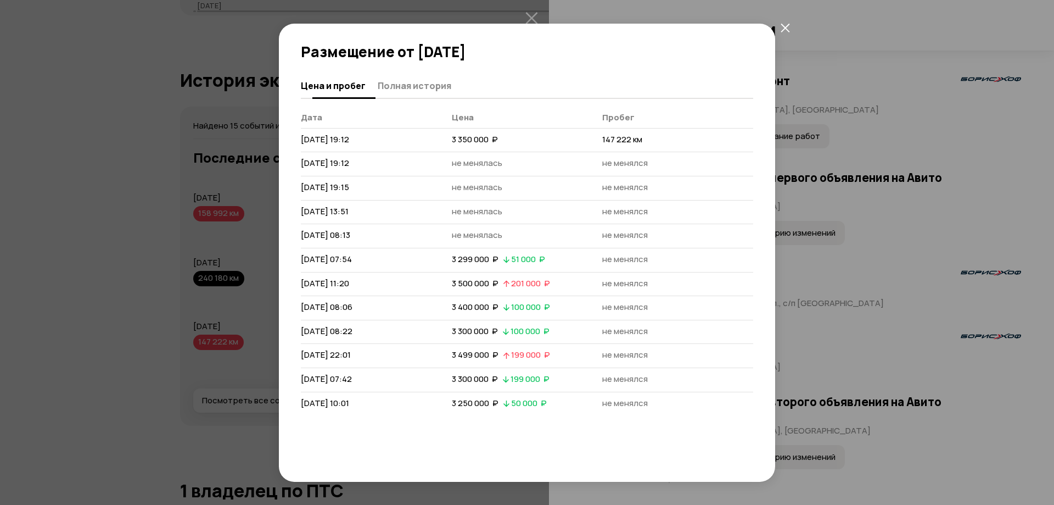
click at [427, 82] on span "Полная история" at bounding box center [415, 85] width 74 height 11
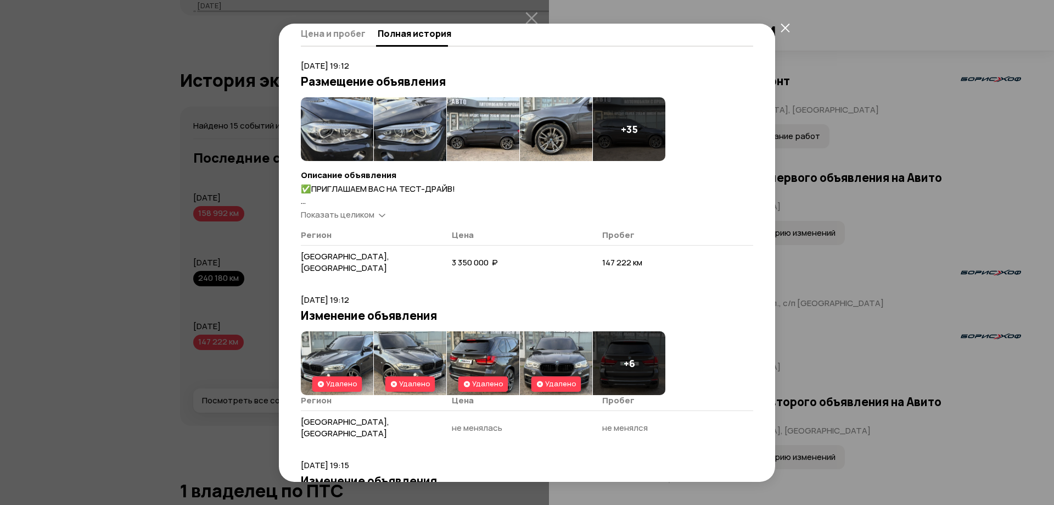
scroll to position [55, 0]
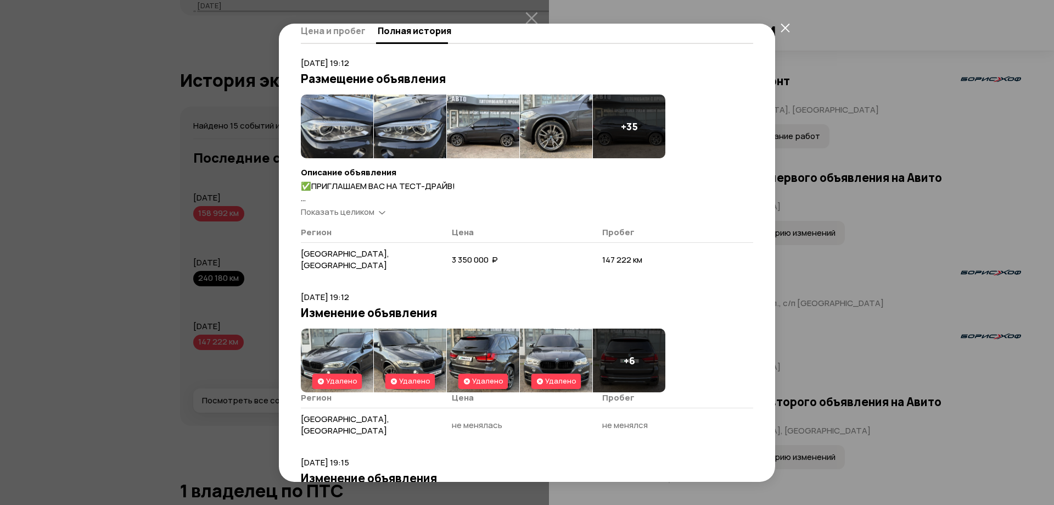
click at [621, 126] on h4 "+ 35" at bounding box center [629, 126] width 17 height 12
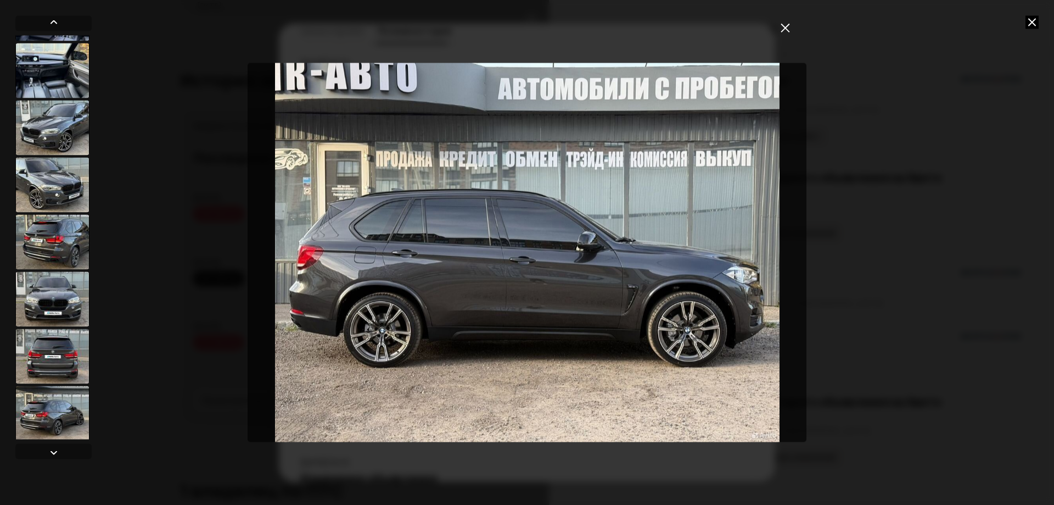
scroll to position [1881, 0]
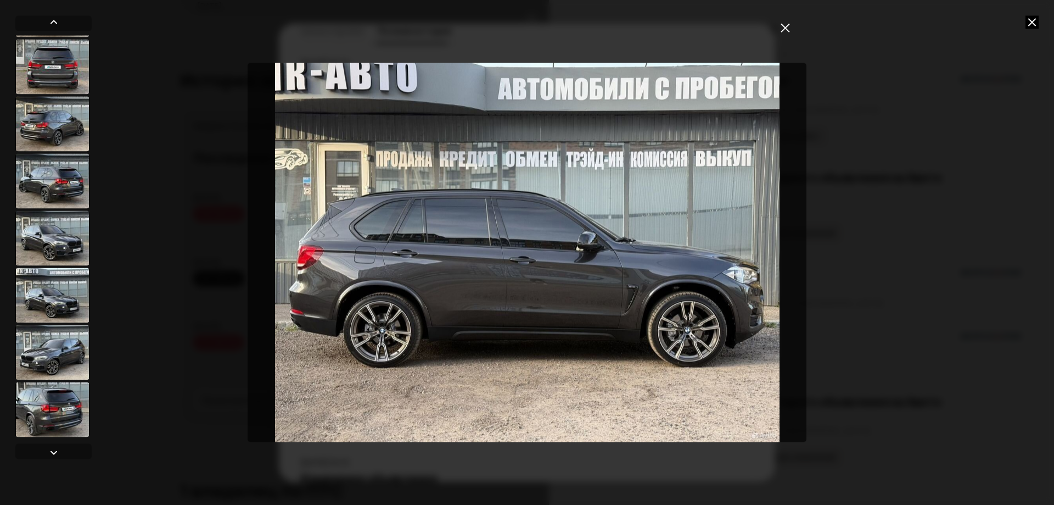
click at [1030, 23] on icon at bounding box center [1032, 21] width 13 height 13
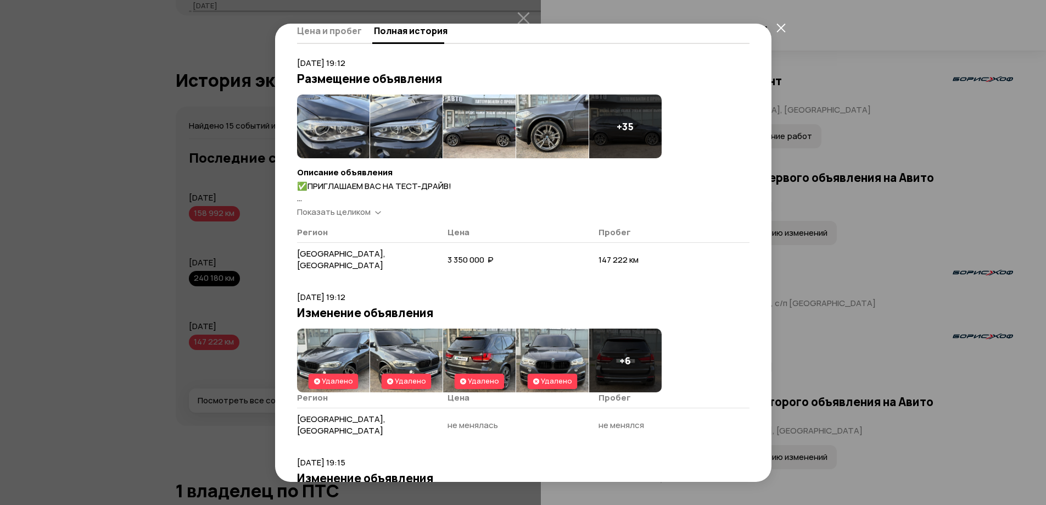
click at [782, 27] on icon "закрыть" at bounding box center [780, 28] width 9 height 9
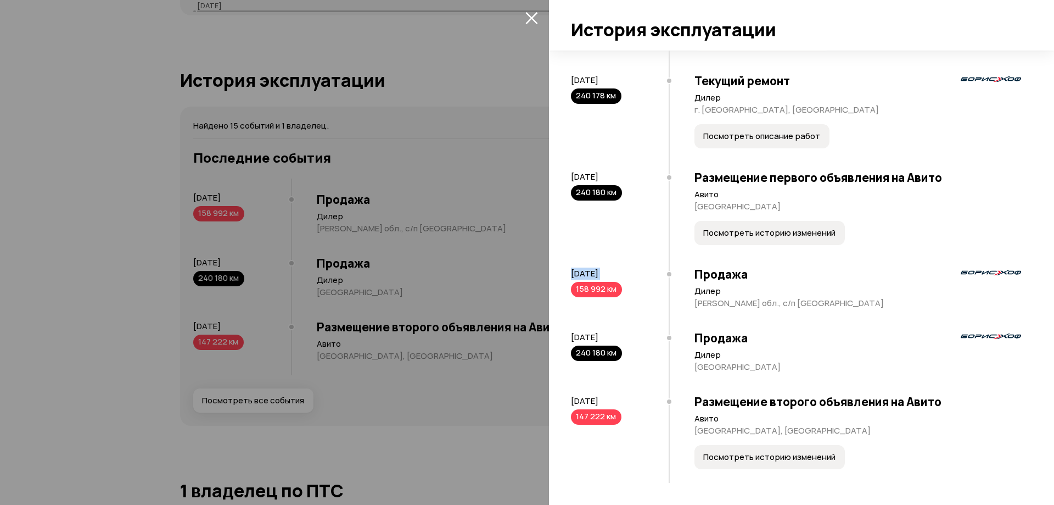
drag, startPoint x: 627, startPoint y: 274, endPoint x: 570, endPoint y: 276, distance: 57.1
copy div "7 июля 2025 158 992 км"
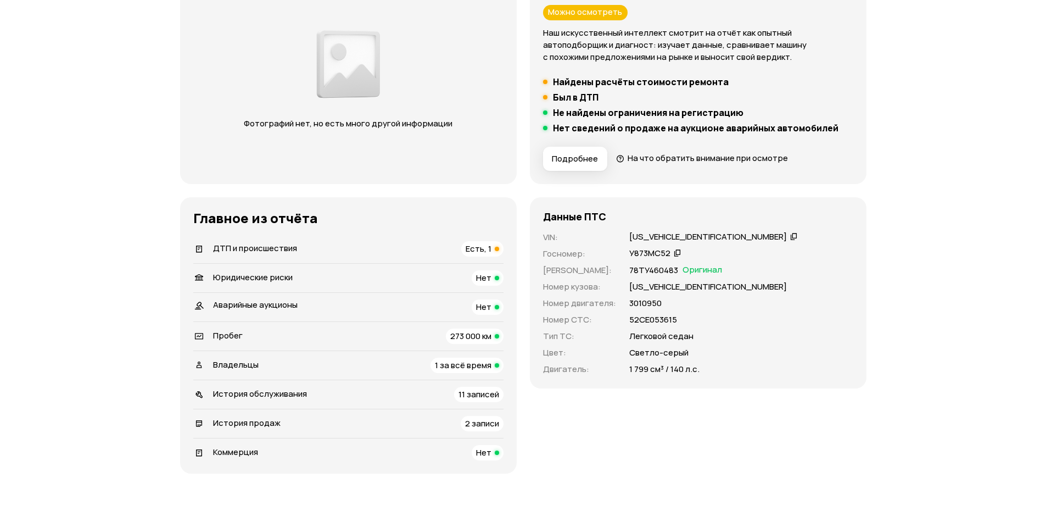
scroll to position [274, 0]
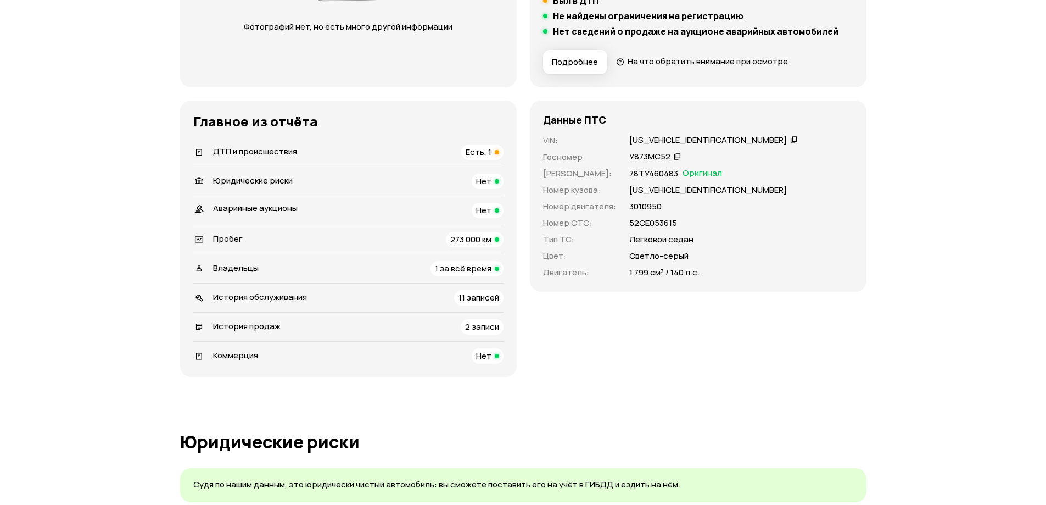
click at [281, 324] on div "История продаж" at bounding box center [236, 327] width 95 height 12
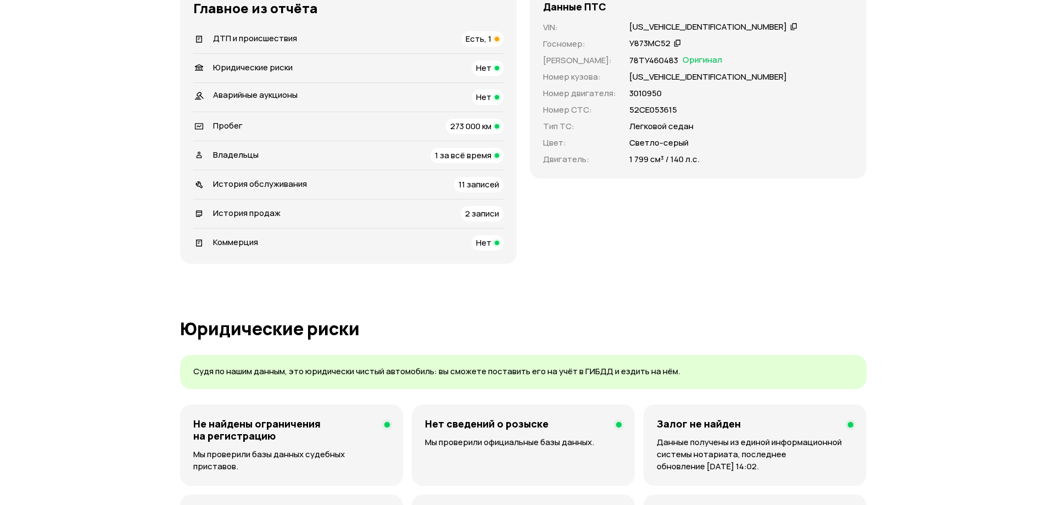
scroll to position [386, 0]
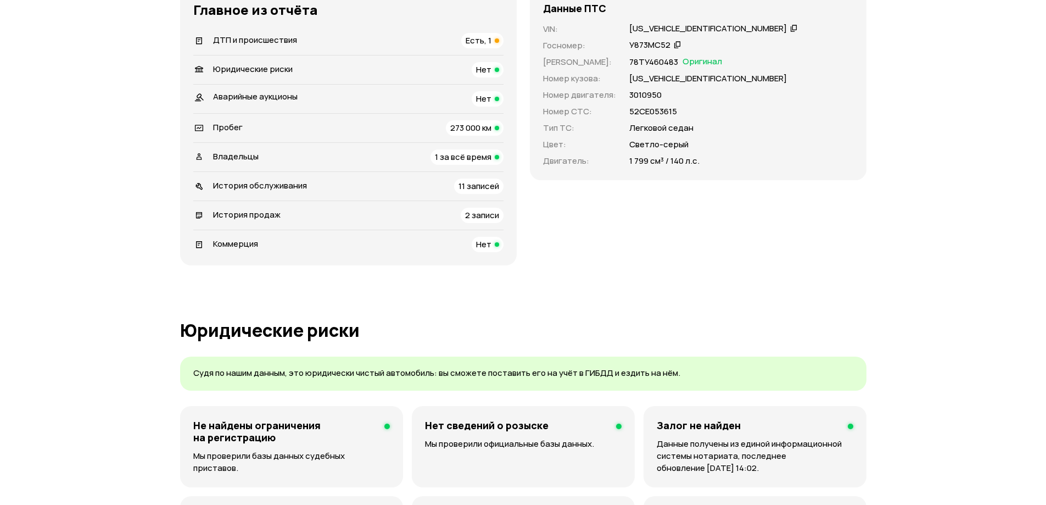
click at [272, 156] on div "Владельцы 1 за всё время" at bounding box center [348, 156] width 310 height 15
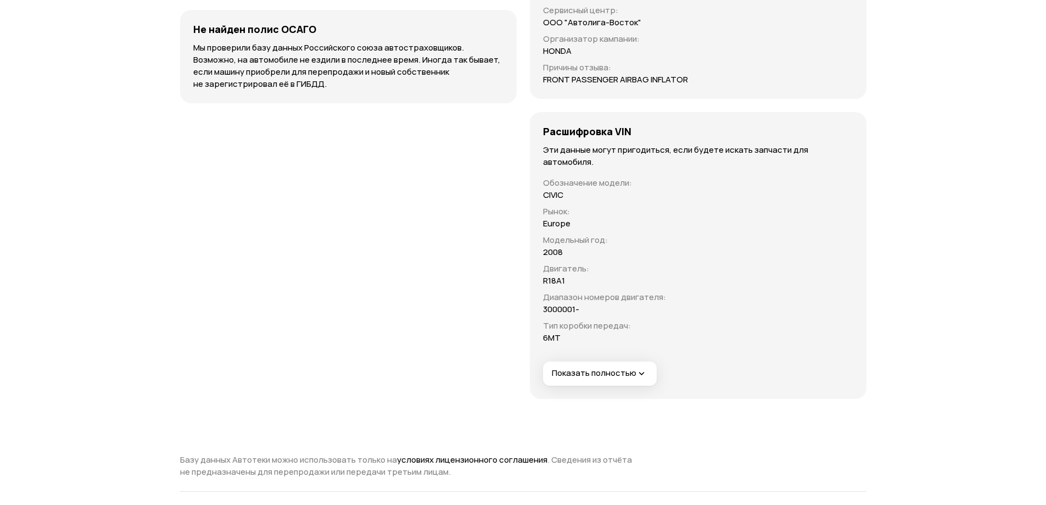
scroll to position [3704, 0]
click at [605, 372] on span "Показать полностью" at bounding box center [600, 373] width 96 height 12
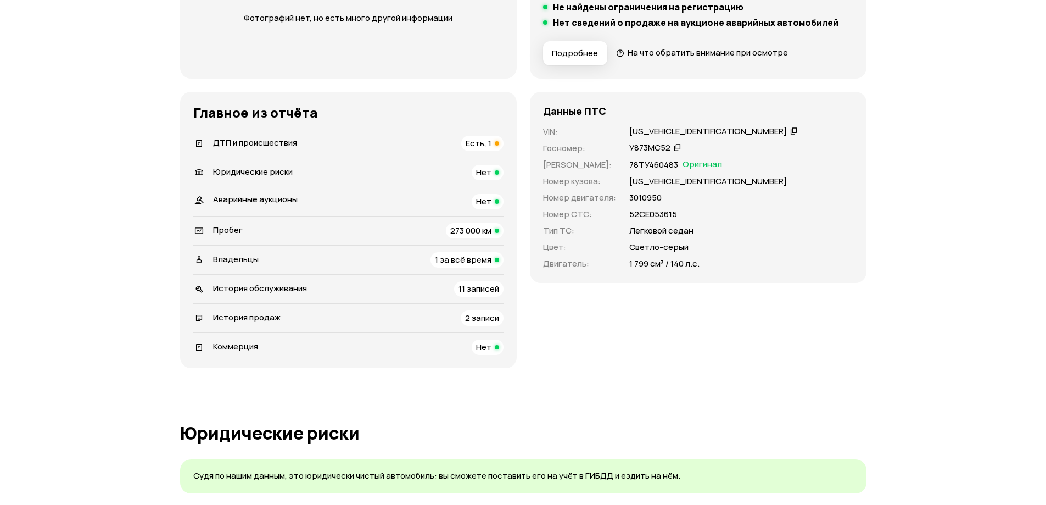
scroll to position [0, 0]
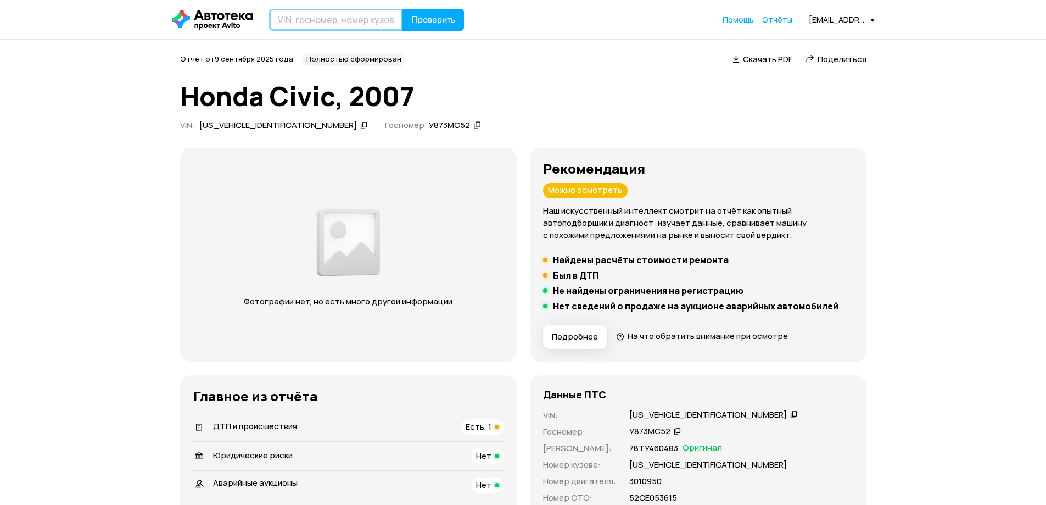
click at [357, 25] on input "text" at bounding box center [336, 20] width 134 height 22
paste input "[US_VEHICLE_IDENTIFICATION_NUMBER]"
type input "[US_VEHICLE_IDENTIFICATION_NUMBER]"
click at [411, 22] on span "Проверить" at bounding box center [433, 19] width 44 height 9
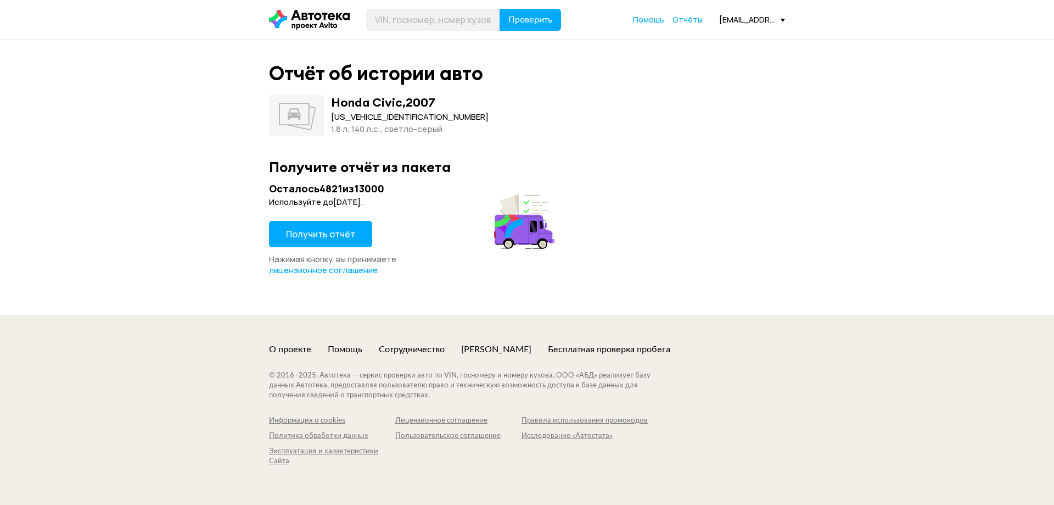
click at [339, 239] on span "Получить отчёт" at bounding box center [320, 234] width 69 height 12
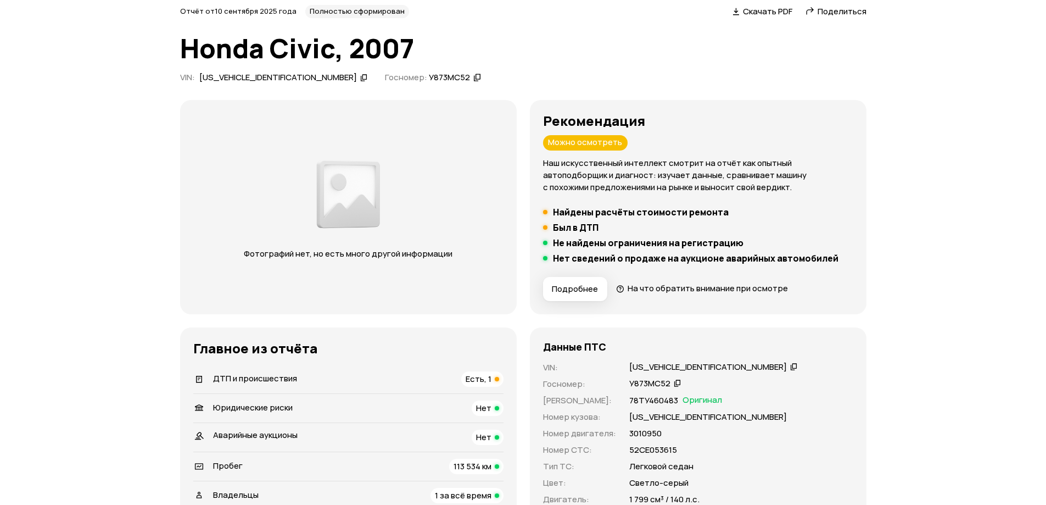
scroll to position [220, 0]
